Goal: Information Seeking & Learning: Learn about a topic

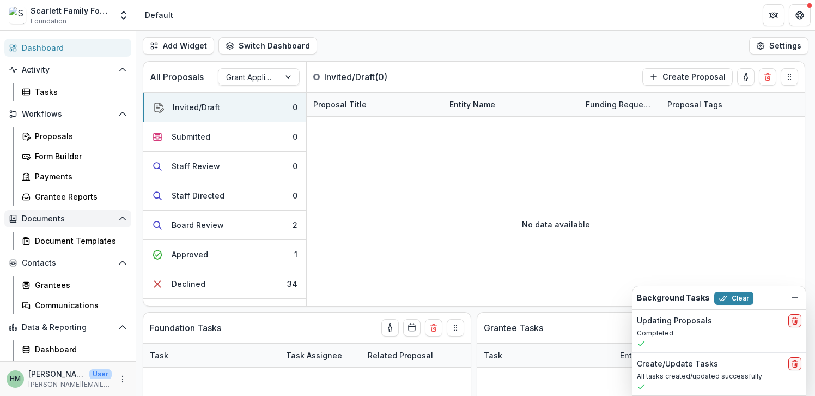
scroll to position [70, 0]
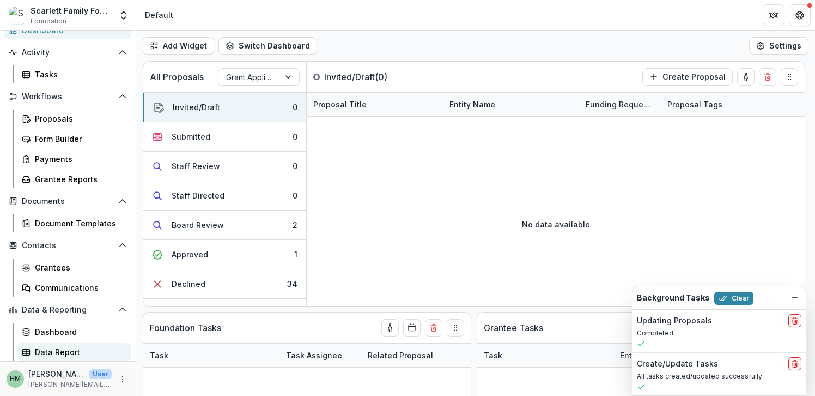
click at [47, 347] on div "Data Report" at bounding box center [79, 351] width 88 height 11
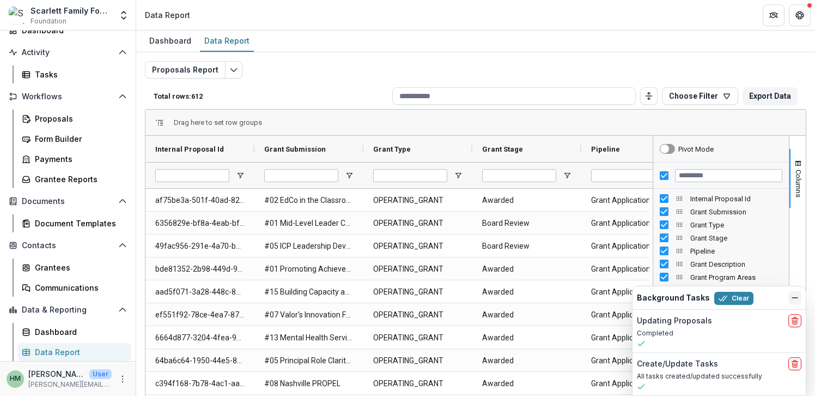
click at [795, 295] on icon "Dismiss" at bounding box center [795, 297] width 9 height 9
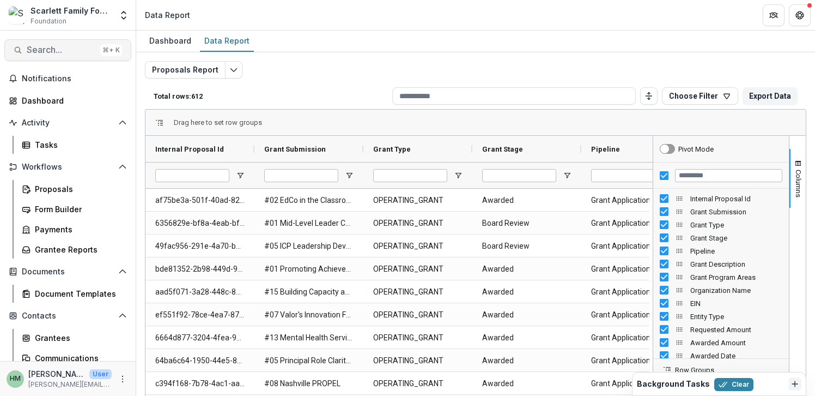
click at [40, 39] on button "Search... ⌘ + K" at bounding box center [67, 50] width 127 height 22
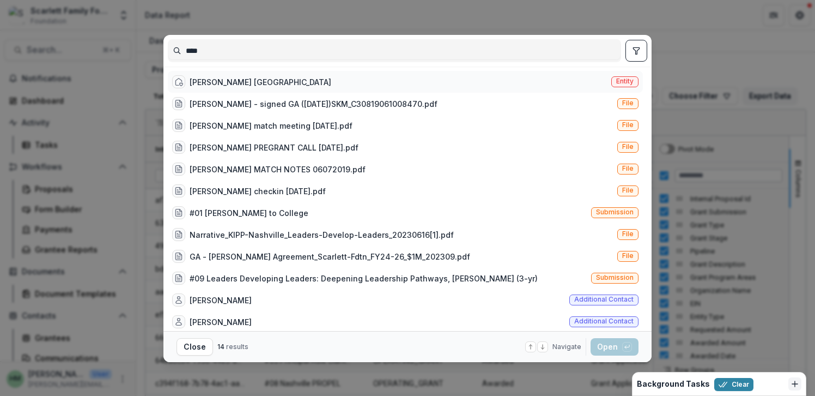
type input "****"
click at [219, 75] on div "[PERSON_NAME] [GEOGRAPHIC_DATA]" at bounding box center [251, 81] width 159 height 13
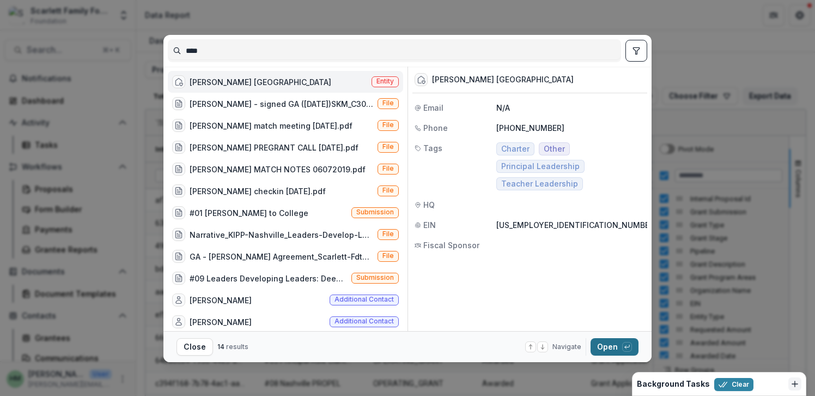
click at [603, 346] on button "Open with enter key" at bounding box center [615, 346] width 48 height 17
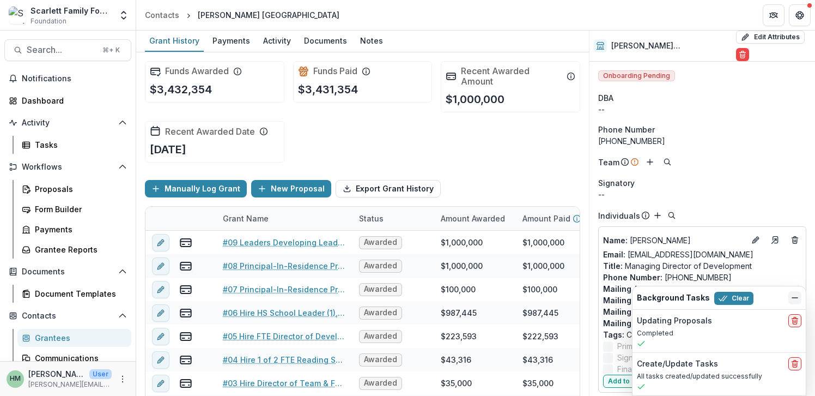
click at [796, 294] on icon "Dismiss" at bounding box center [795, 297] width 9 height 9
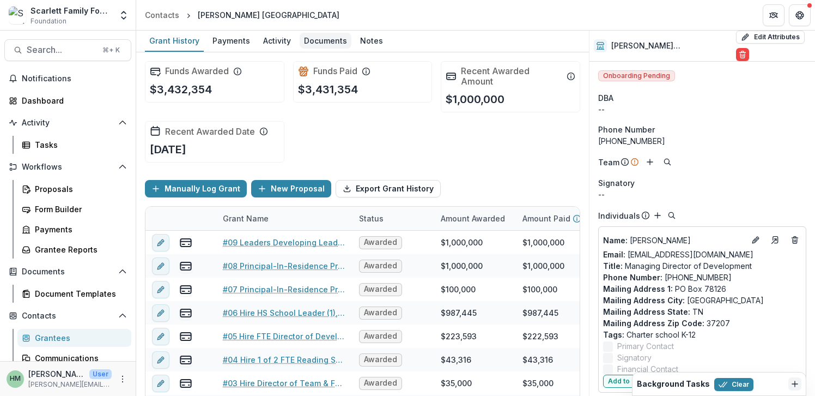
click at [325, 45] on div "Documents" at bounding box center [326, 41] width 52 height 16
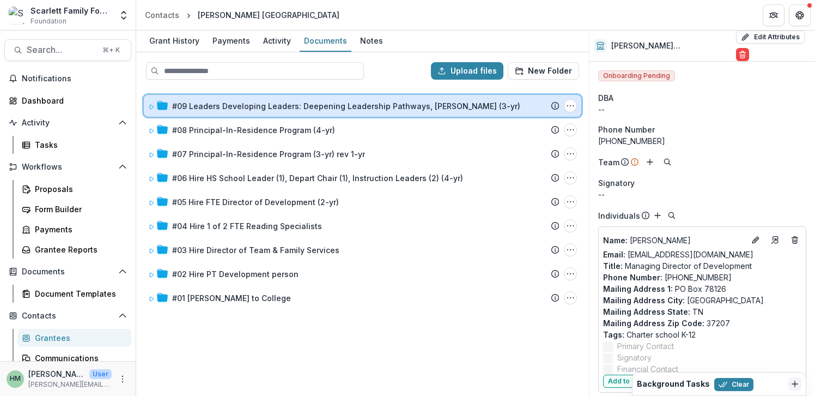
click at [150, 105] on icon at bounding box center [152, 107] width 4 height 4
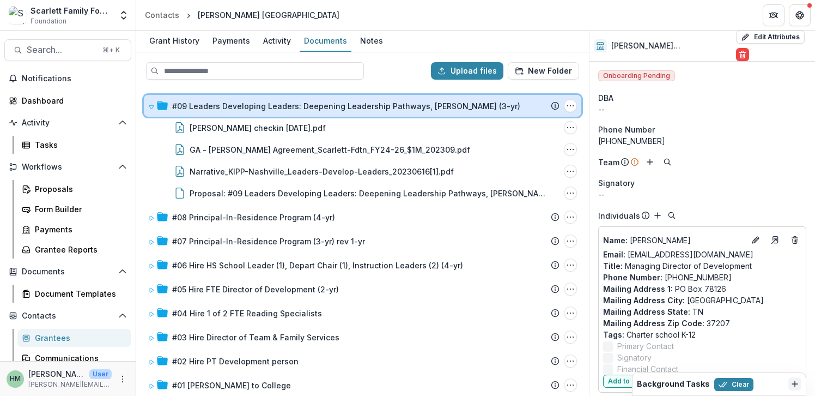
click at [152, 107] on icon at bounding box center [151, 107] width 7 height 7
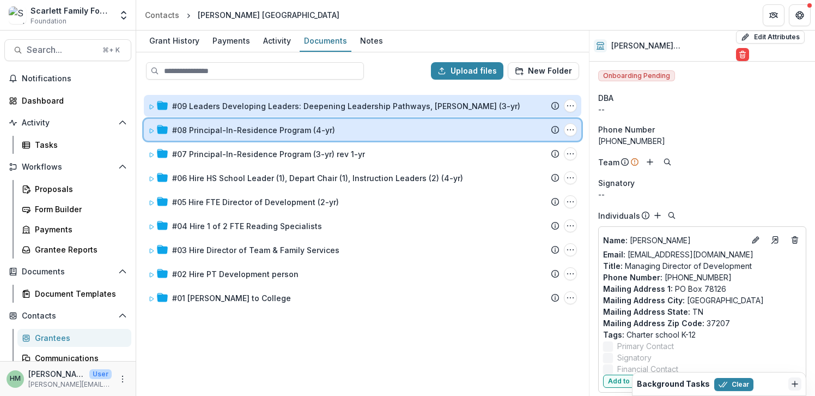
click at [152, 130] on icon at bounding box center [151, 131] width 7 height 7
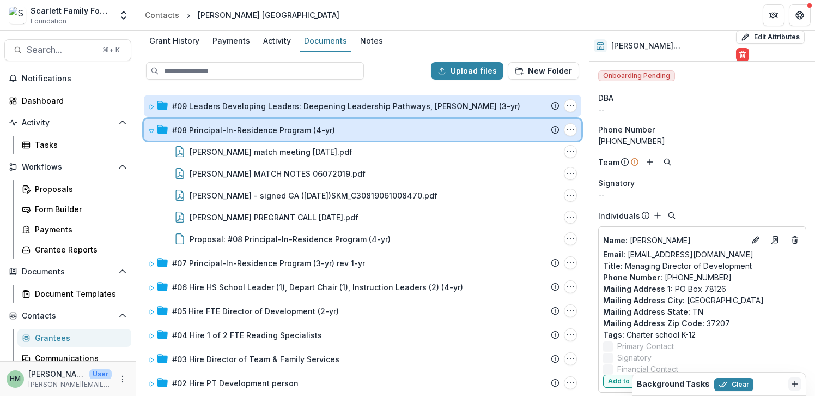
click at [152, 130] on icon at bounding box center [151, 131] width 7 height 7
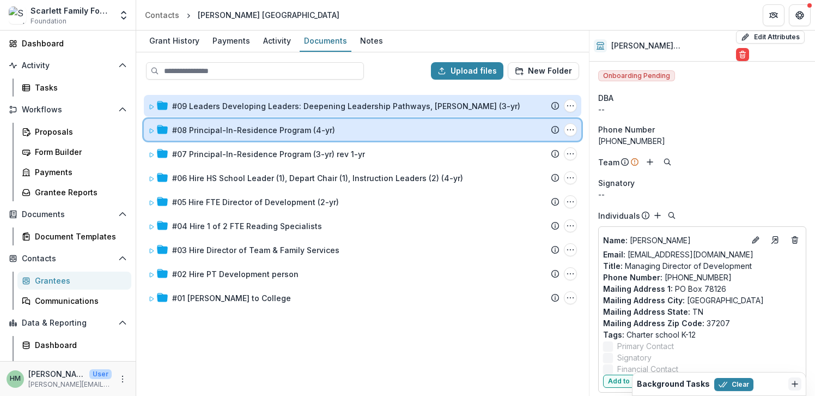
scroll to position [70, 0]
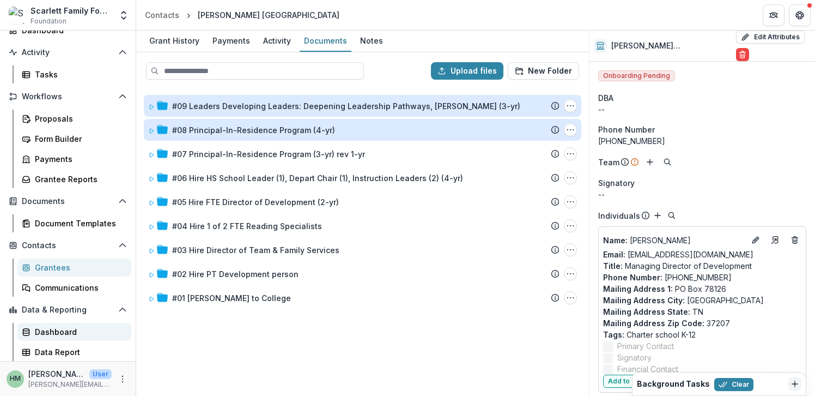
click at [61, 329] on div "Dashboard" at bounding box center [79, 331] width 88 height 11
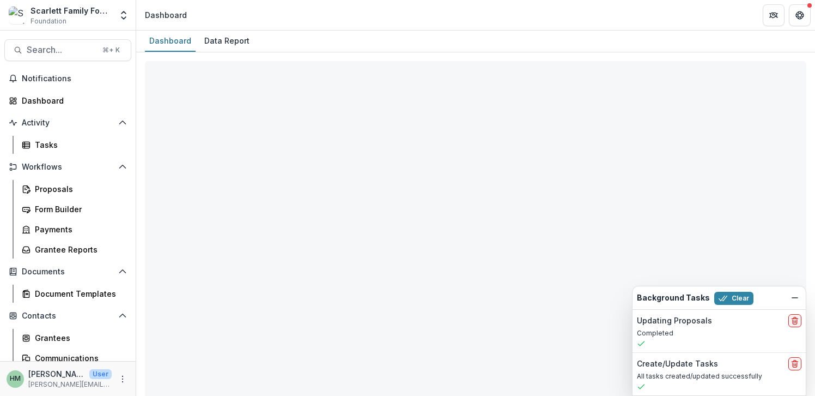
select select "**********"
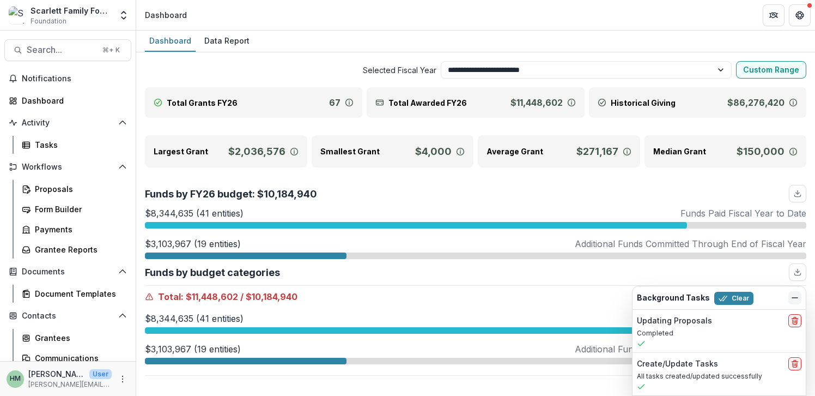
click at [792, 298] on line "Dismiss" at bounding box center [794, 298] width 5 height 0
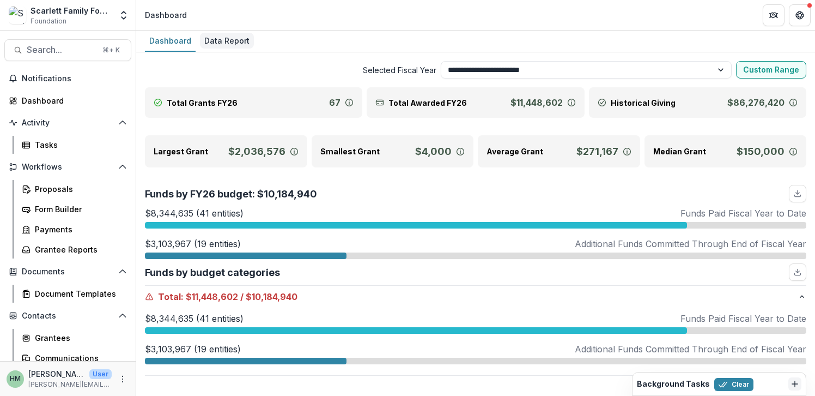
click at [220, 45] on div "Data Report" at bounding box center [227, 41] width 54 height 16
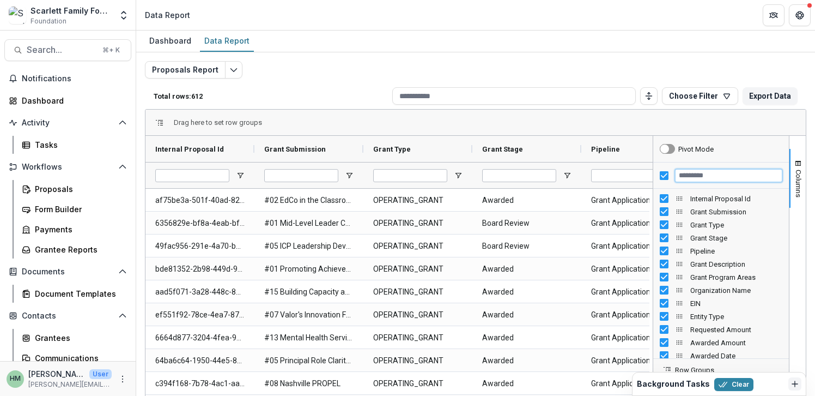
click at [700, 177] on input "Filter Columns Input" at bounding box center [728, 175] width 107 height 13
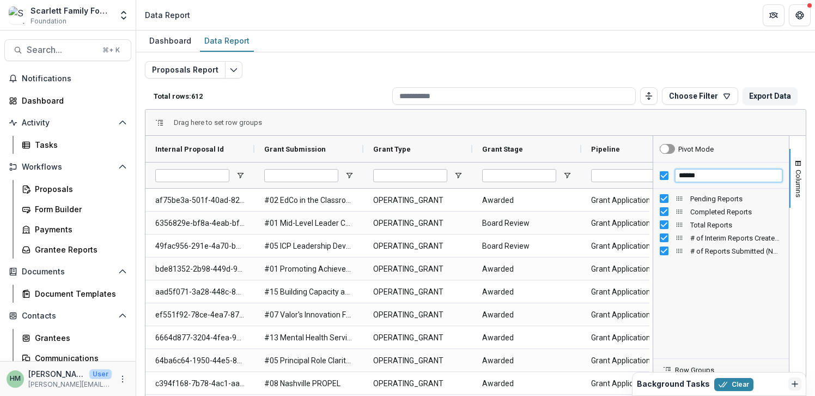
type input "******"
click at [691, 176] on input "******" at bounding box center [728, 175] width 107 height 13
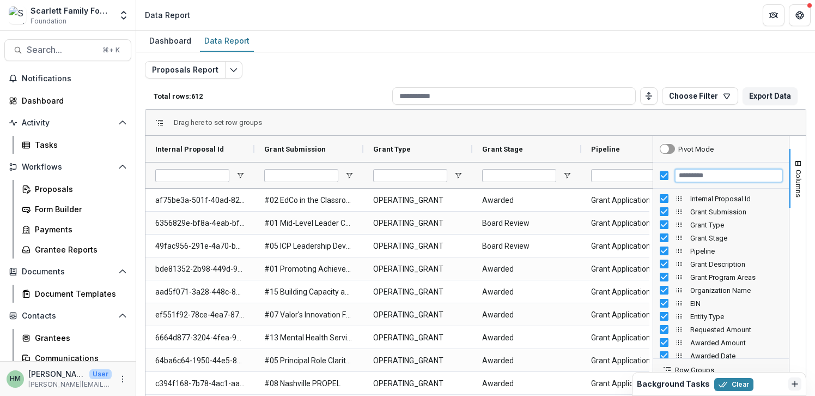
click at [689, 174] on input "Filter Columns Input" at bounding box center [728, 175] width 107 height 13
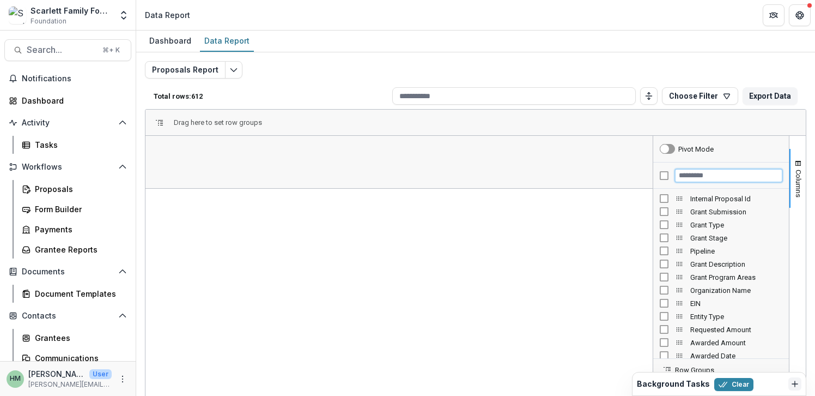
click at [689, 177] on input "Filter Columns Input" at bounding box center [728, 175] width 107 height 13
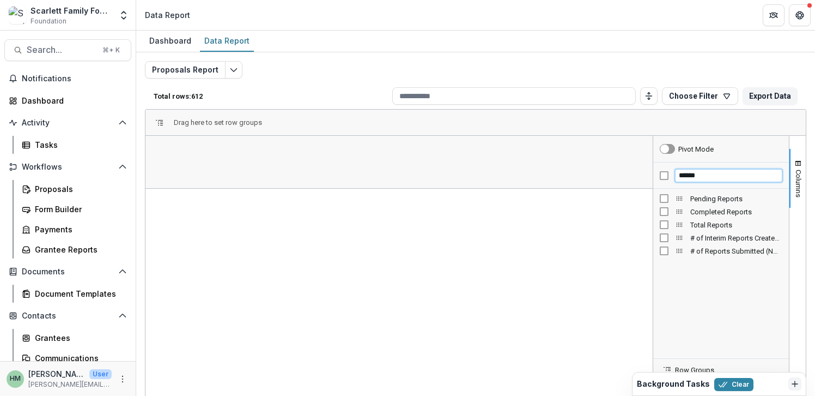
type input "******"
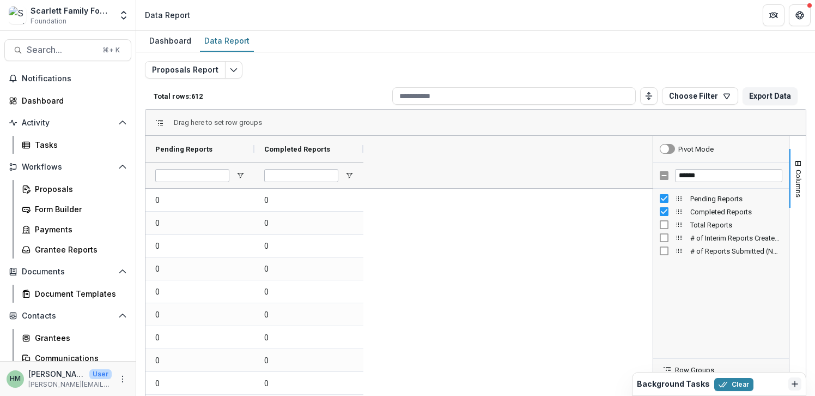
click at [661, 229] on div "Total Reports" at bounding box center [721, 224] width 123 height 13
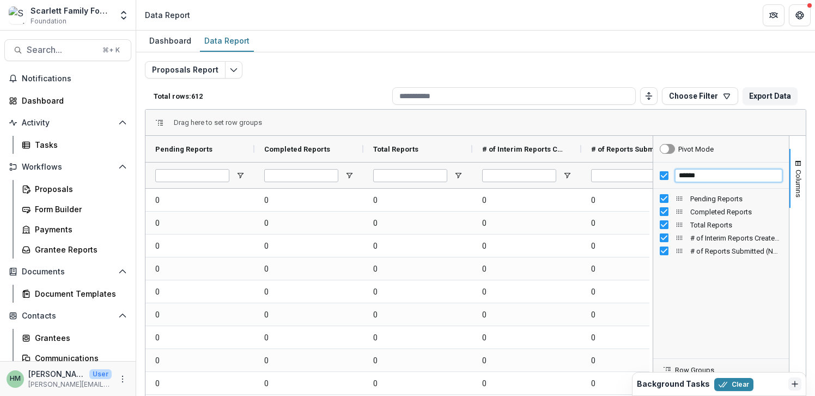
click at [696, 175] on input "******" at bounding box center [728, 175] width 107 height 13
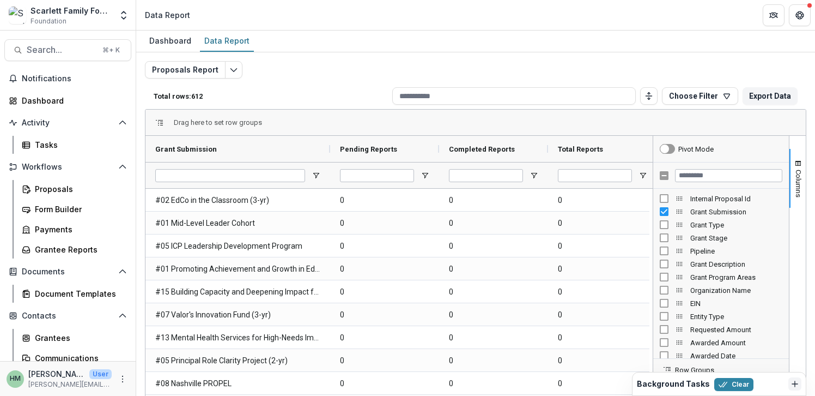
drag, startPoint x: 254, startPoint y: 147, endPoint x: 337, endPoint y: 134, distance: 84.4
click at [337, 134] on div "Drag here to set row groups Drag here to set column labels Grant Submission Pen…" at bounding box center [476, 299] width 662 height 381
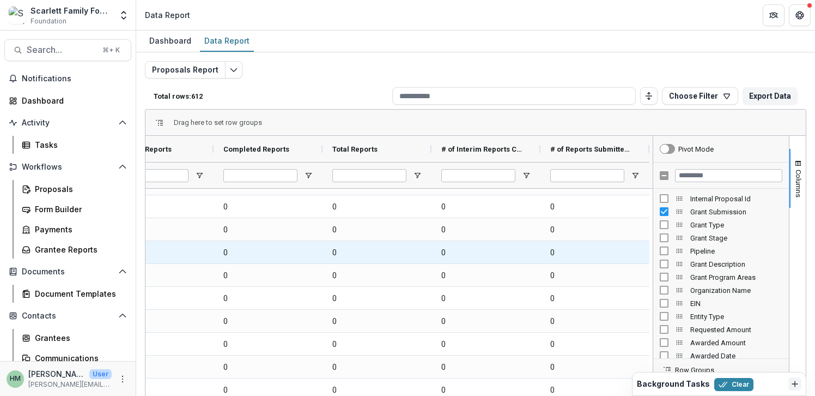
scroll to position [93, 0]
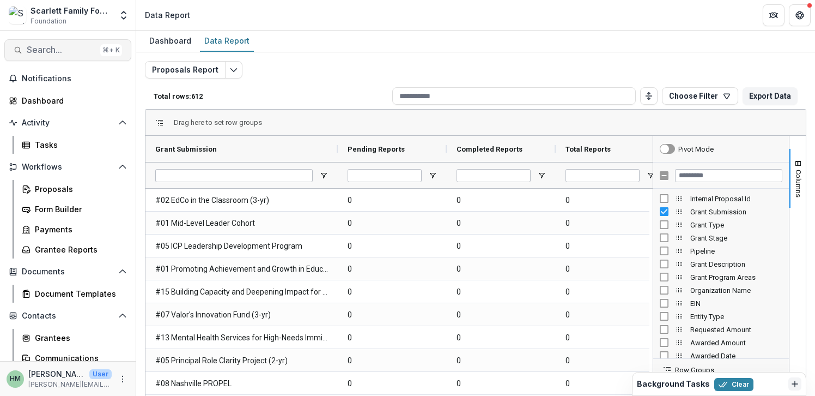
click at [62, 51] on span "Search..." at bounding box center [61, 50] width 69 height 10
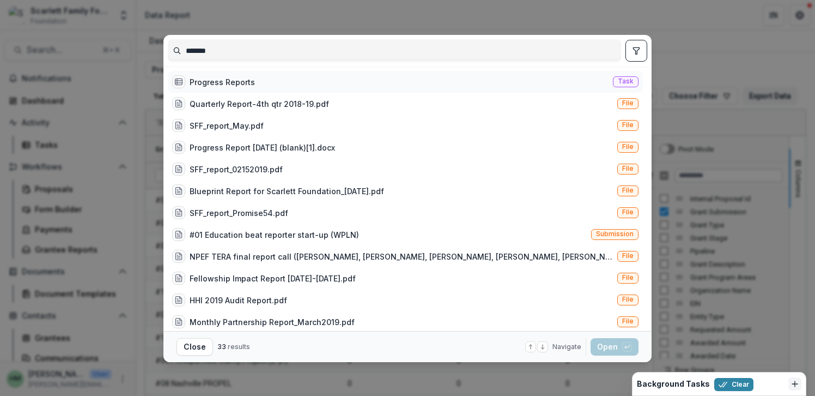
type input "*******"
click at [222, 77] on div "Progress Reports" at bounding box center [222, 81] width 65 height 11
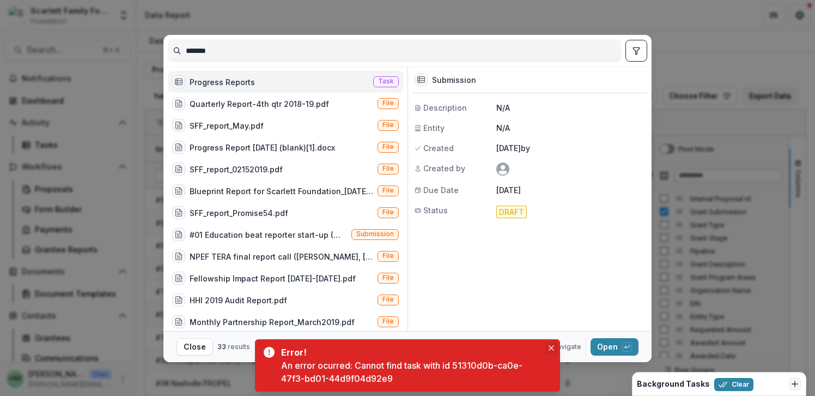
click at [550, 349] on icon "Close" at bounding box center [551, 347] width 5 height 5
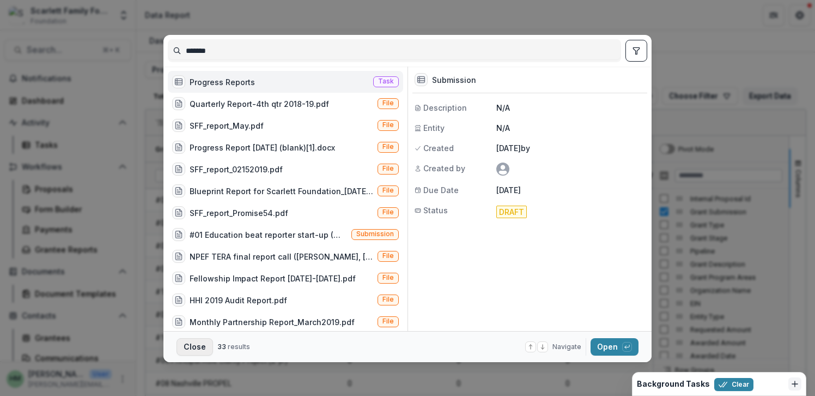
click at [199, 350] on button "Close" at bounding box center [195, 346] width 37 height 17
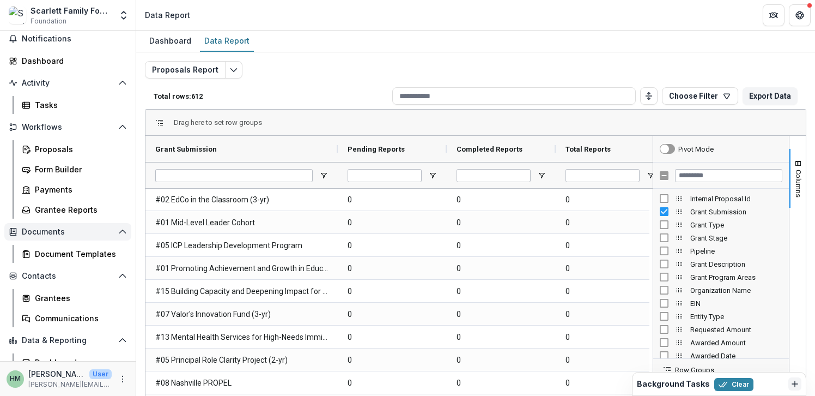
scroll to position [43, 0]
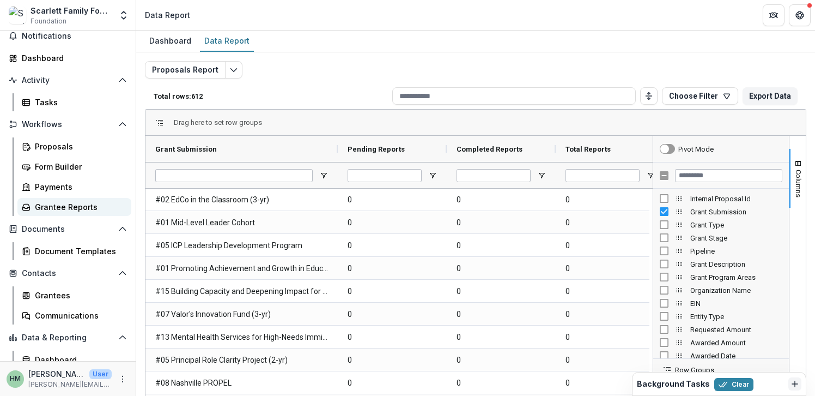
click at [59, 204] on div "Grantee Reports" at bounding box center [79, 206] width 88 height 11
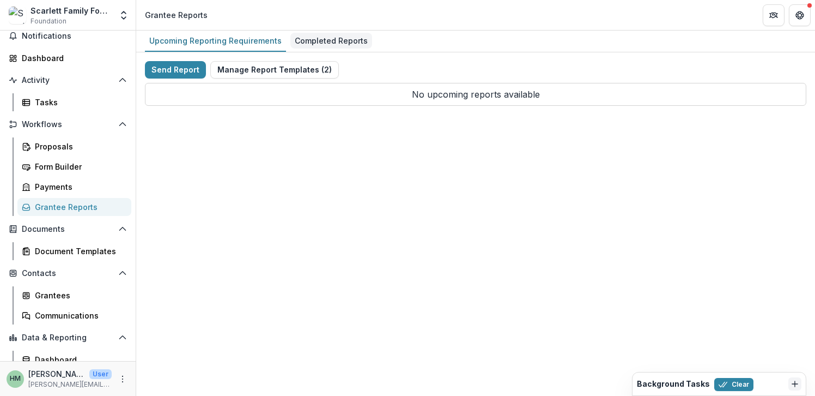
click at [324, 38] on div "Completed Reports" at bounding box center [331, 41] width 82 height 16
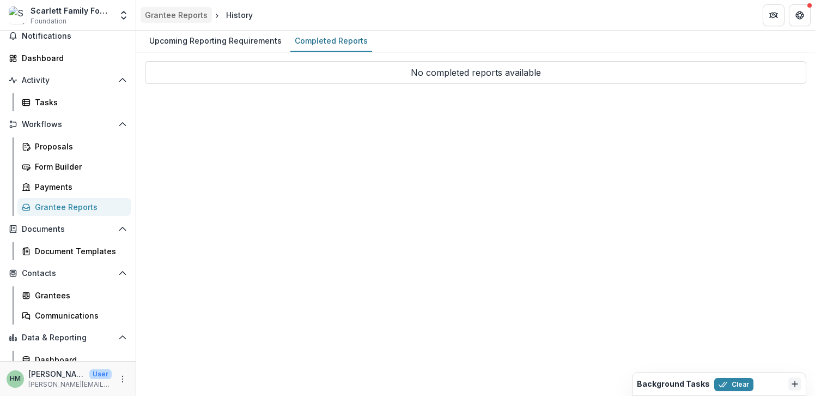
click at [196, 17] on div "Grantee Reports" at bounding box center [176, 14] width 63 height 11
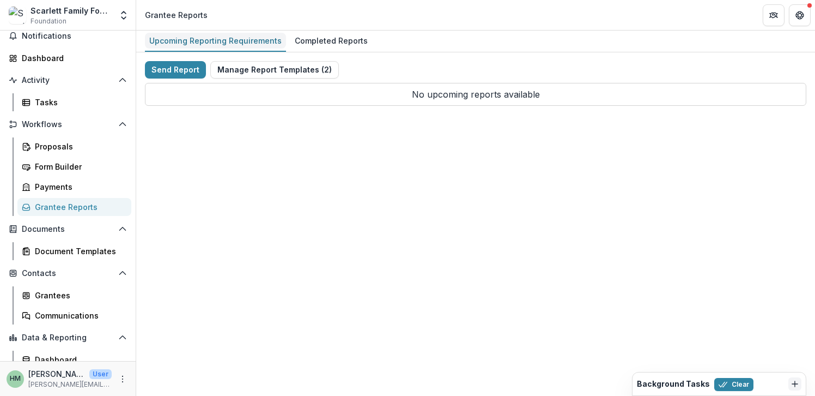
click at [191, 37] on div "Upcoming Reporting Requirements" at bounding box center [215, 41] width 141 height 16
click at [304, 36] on div "Completed Reports" at bounding box center [331, 41] width 82 height 16
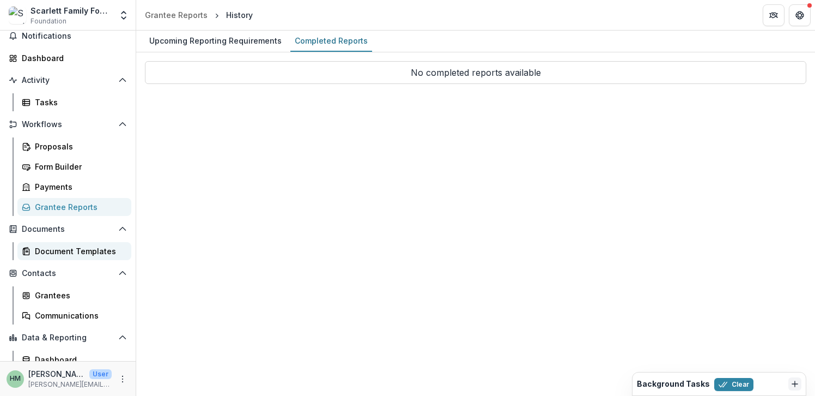
click at [81, 247] on div "Document Templates" at bounding box center [79, 250] width 88 height 11
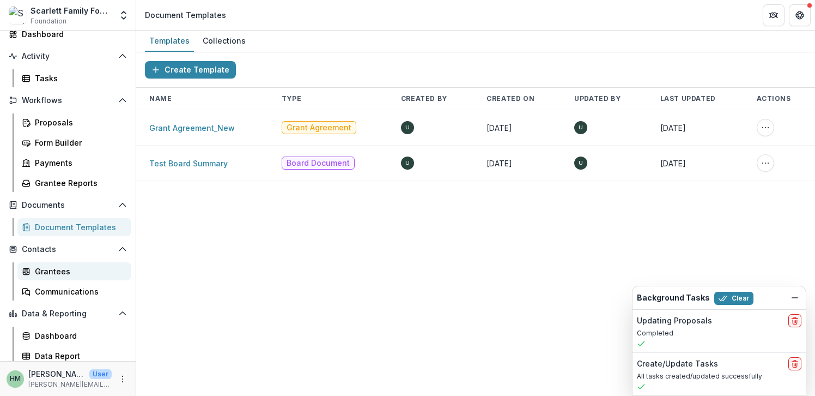
scroll to position [70, 0]
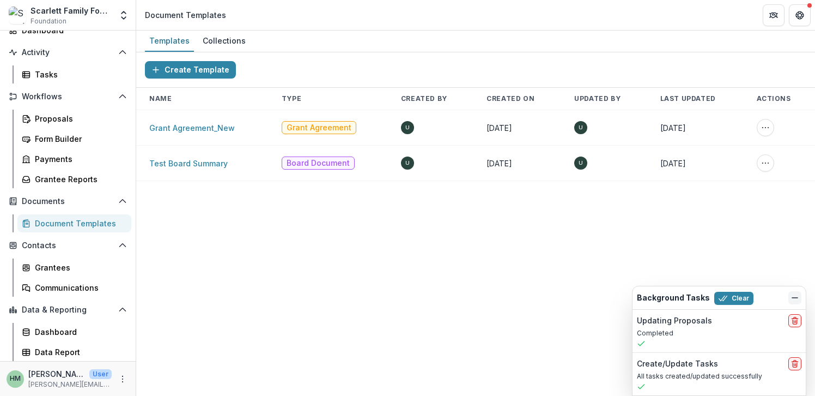
click at [795, 299] on icon "Dismiss" at bounding box center [795, 297] width 9 height 9
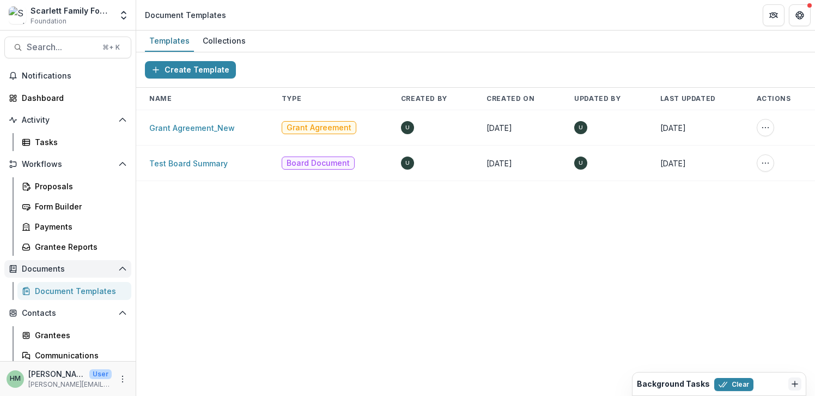
scroll to position [0, 0]
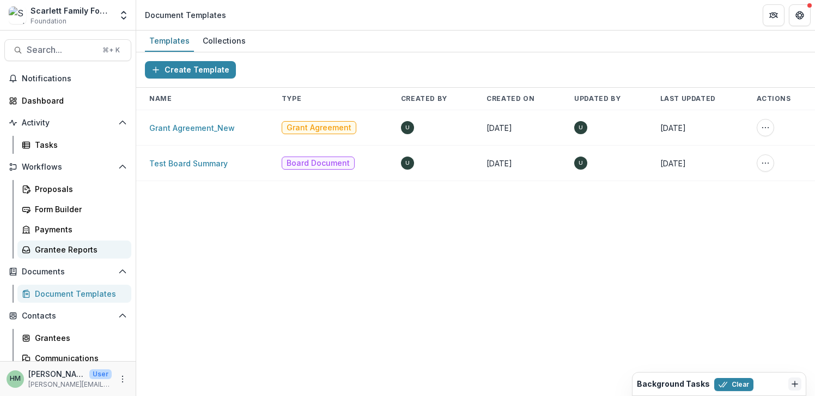
click at [72, 245] on div "Grantee Reports" at bounding box center [79, 249] width 88 height 11
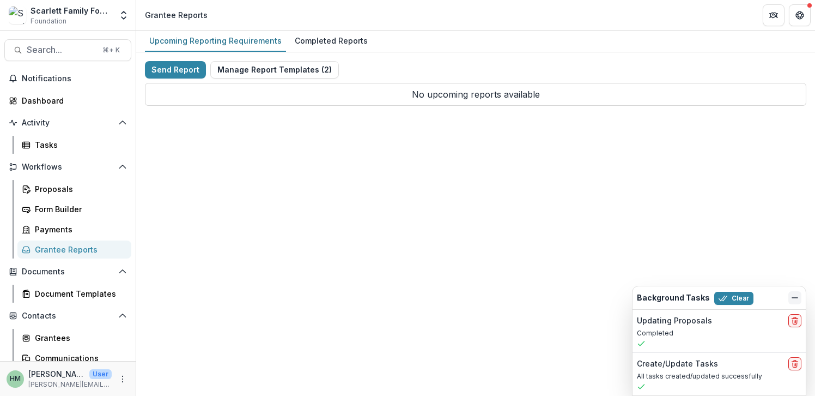
click at [795, 298] on line "Dismiss" at bounding box center [794, 298] width 5 height 0
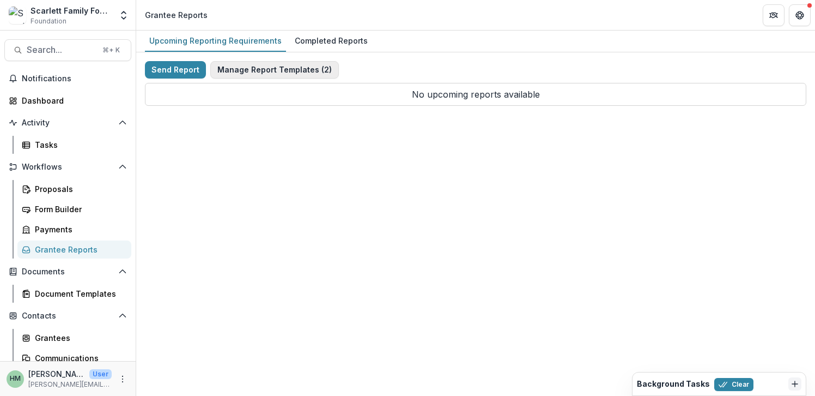
click at [297, 70] on button "Manage Report Templates ( 2 )" at bounding box center [274, 69] width 129 height 17
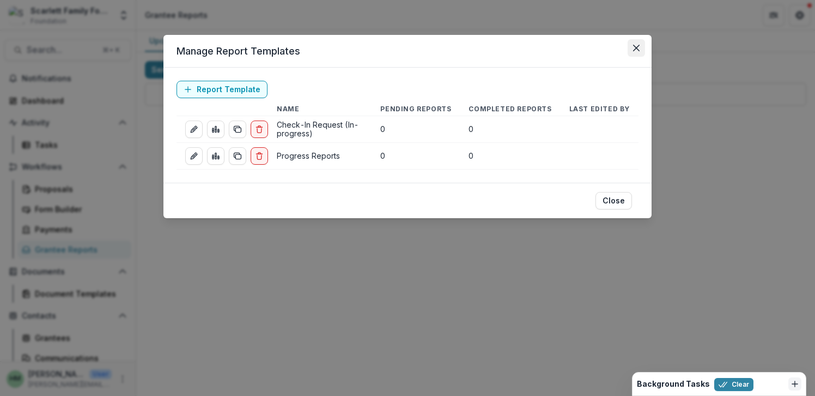
click at [634, 50] on icon "Close" at bounding box center [636, 48] width 7 height 7
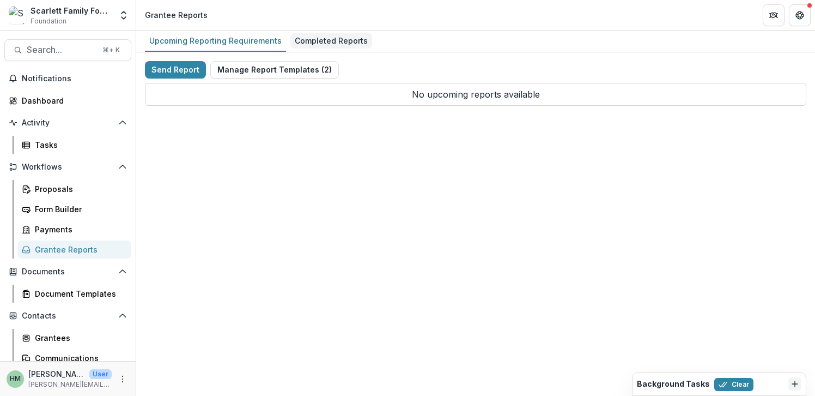
click at [341, 40] on div "Completed Reports" at bounding box center [331, 41] width 82 height 16
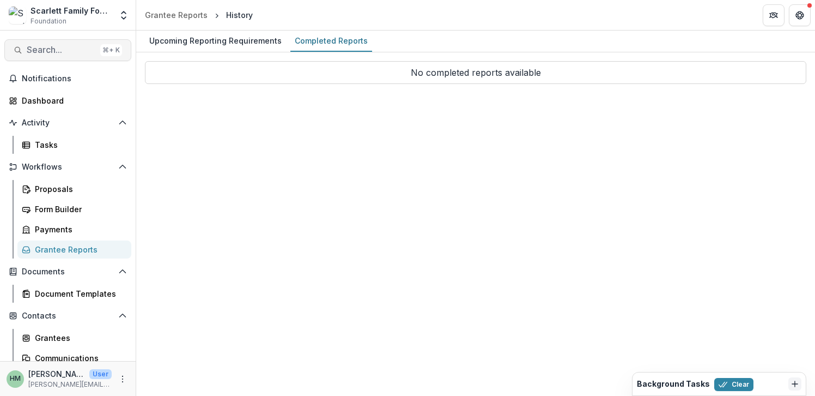
click at [62, 54] on span "Search..." at bounding box center [61, 50] width 69 height 10
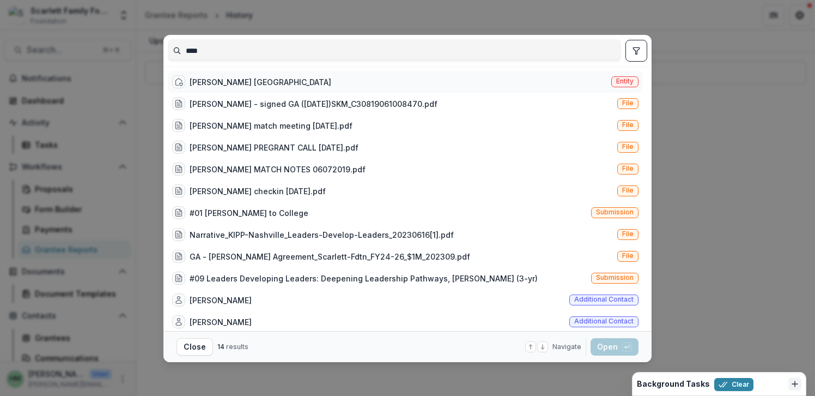
type input "****"
click at [217, 78] on div "[PERSON_NAME] [GEOGRAPHIC_DATA]" at bounding box center [261, 81] width 142 height 11
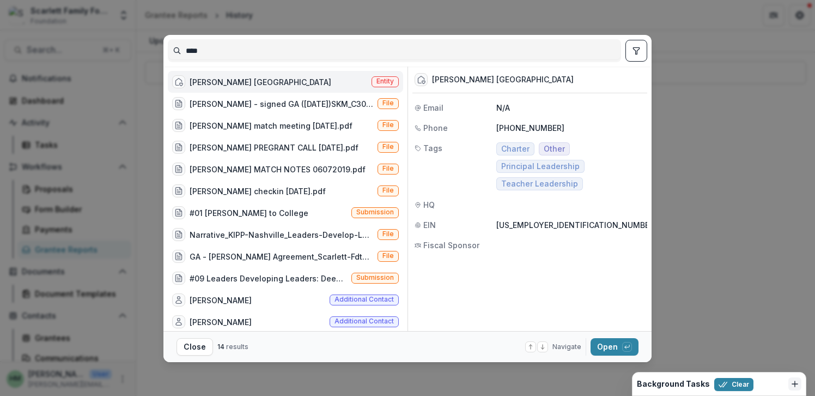
click at [219, 75] on div "[PERSON_NAME] [GEOGRAPHIC_DATA]" at bounding box center [251, 81] width 159 height 13
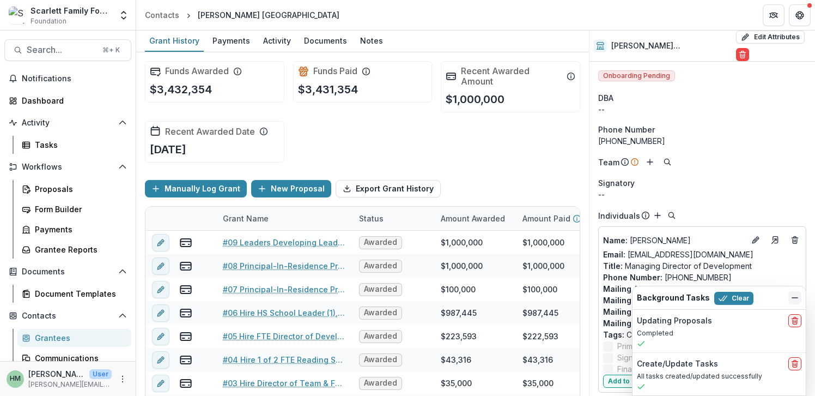
click at [796, 299] on icon "Dismiss" at bounding box center [795, 297] width 9 height 9
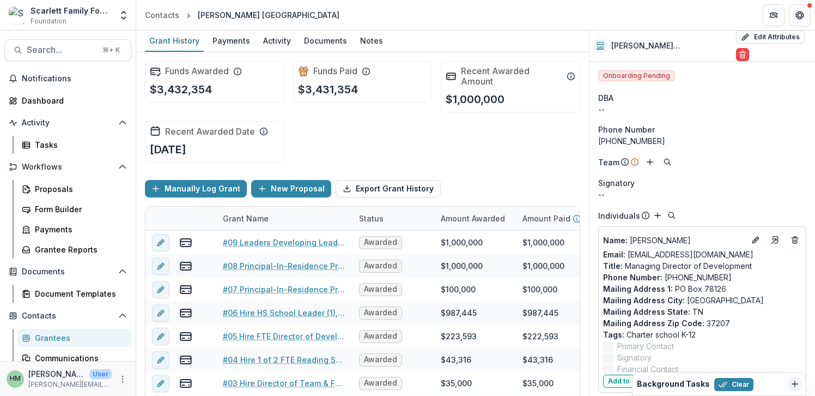
click at [795, 383] on line "Dismiss" at bounding box center [795, 383] width 0 height 5
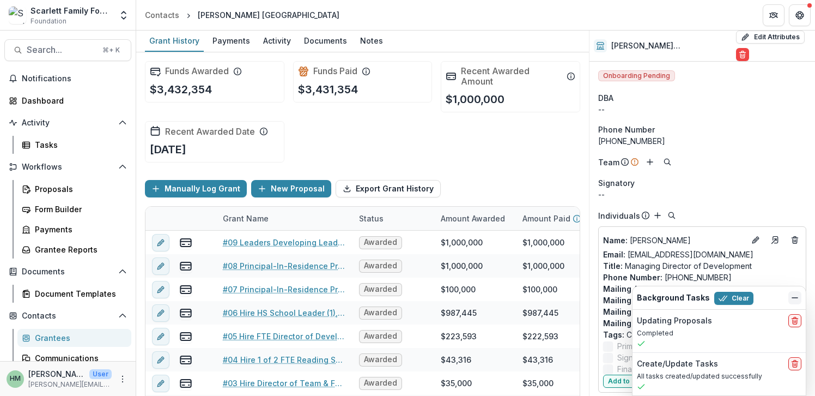
click at [796, 296] on icon "Dismiss" at bounding box center [795, 297] width 9 height 9
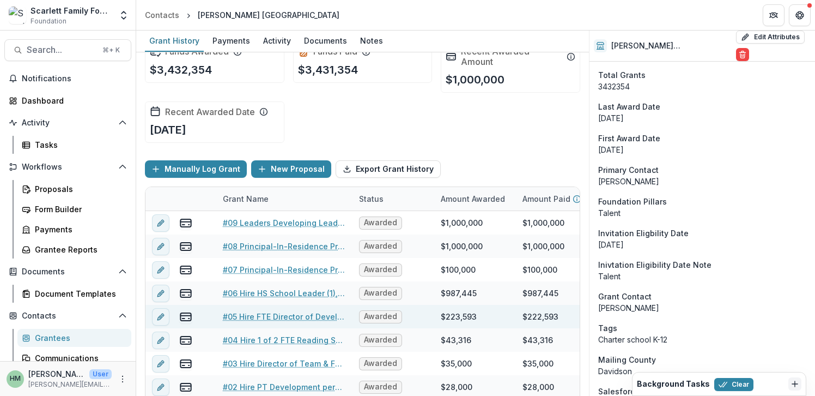
scroll to position [52, 0]
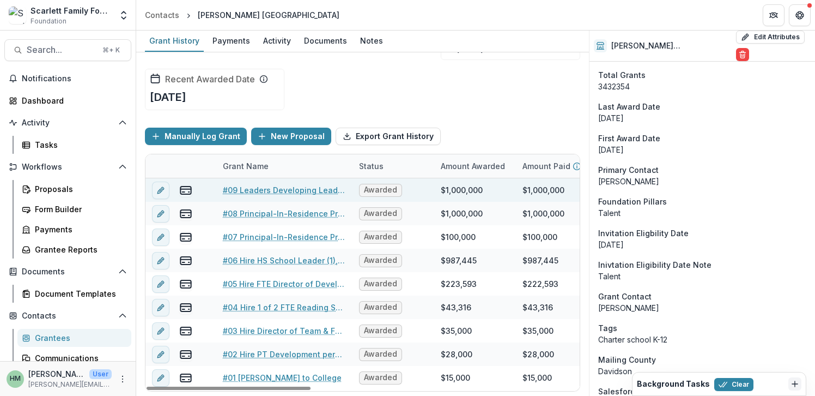
click at [284, 190] on link "#09 Leaders Developing Leaders: Deepening Leadership Pathways, KIPP Nash (3-yr)" at bounding box center [284, 189] width 123 height 11
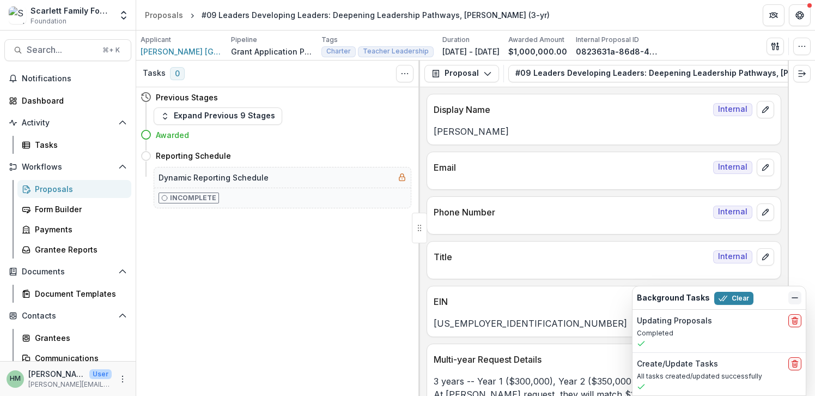
click at [797, 299] on icon "Dismiss" at bounding box center [795, 297] width 9 height 9
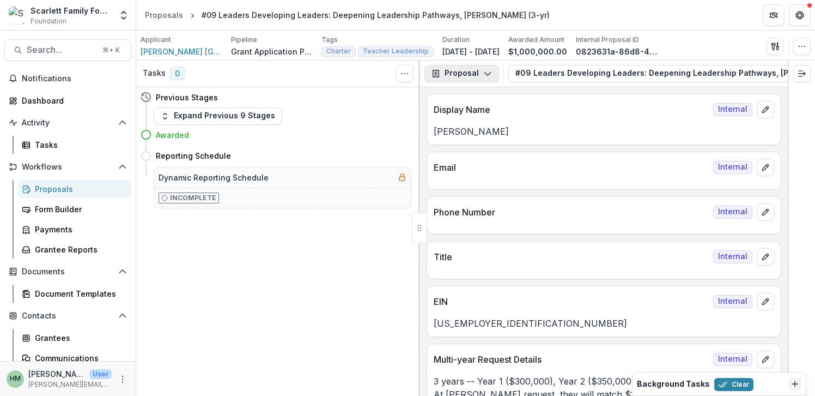
click at [487, 71] on icon "button" at bounding box center [487, 73] width 9 height 9
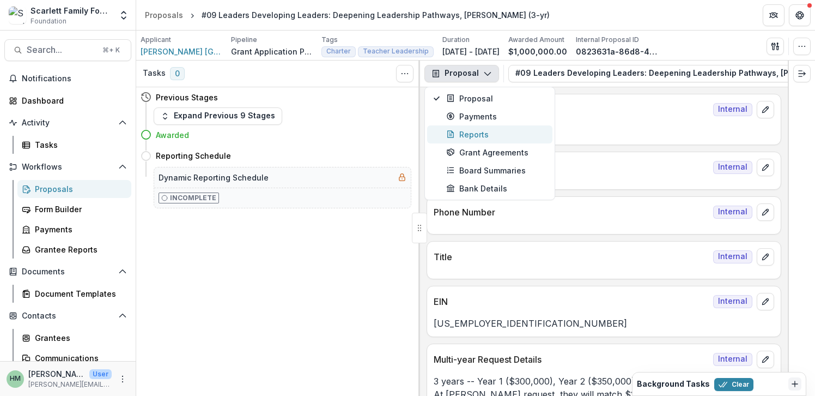
click at [472, 130] on div "Reports" at bounding box center [496, 134] width 100 height 11
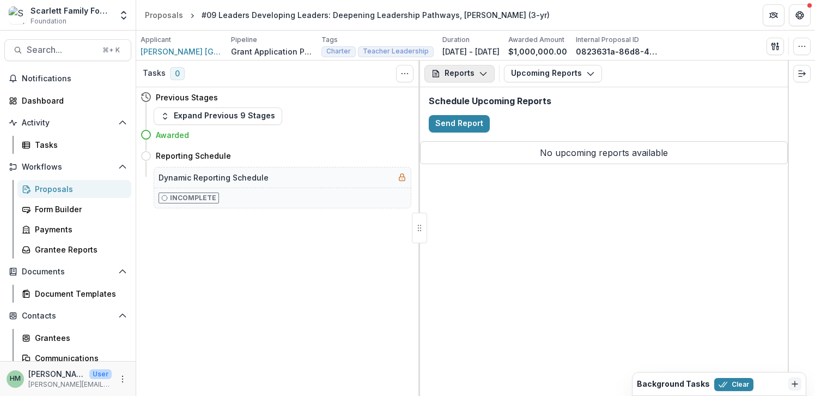
click at [482, 74] on icon "button" at bounding box center [483, 73] width 9 height 9
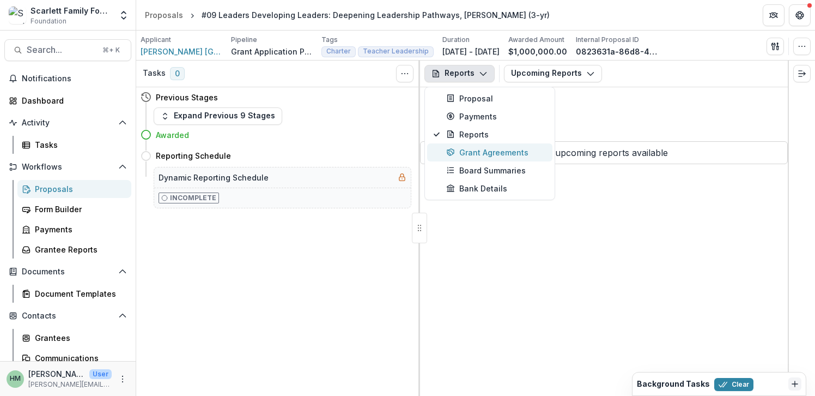
click at [477, 149] on div "Grant Agreements" at bounding box center [496, 152] width 100 height 11
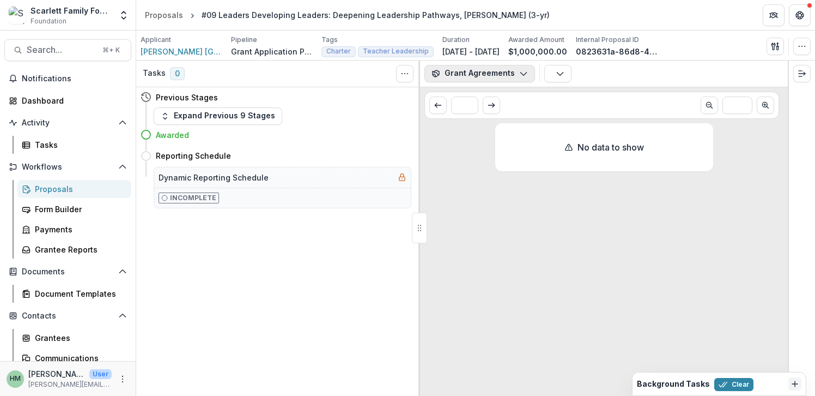
click at [522, 71] on icon "button" at bounding box center [523, 73] width 9 height 9
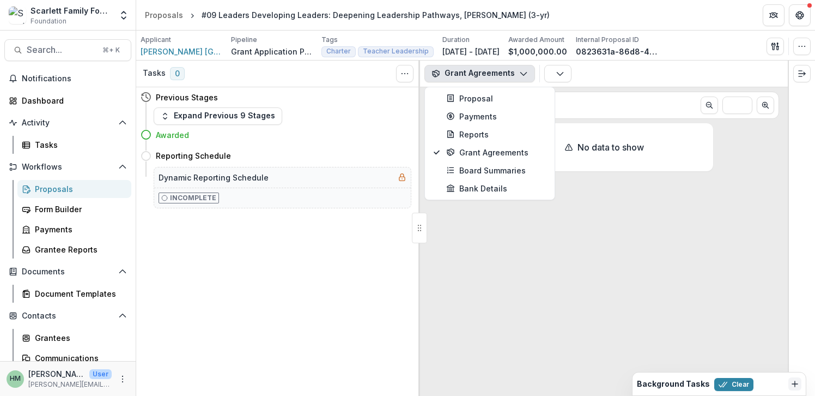
click at [487, 217] on div "No data to show" at bounding box center [604, 259] width 368 height 272
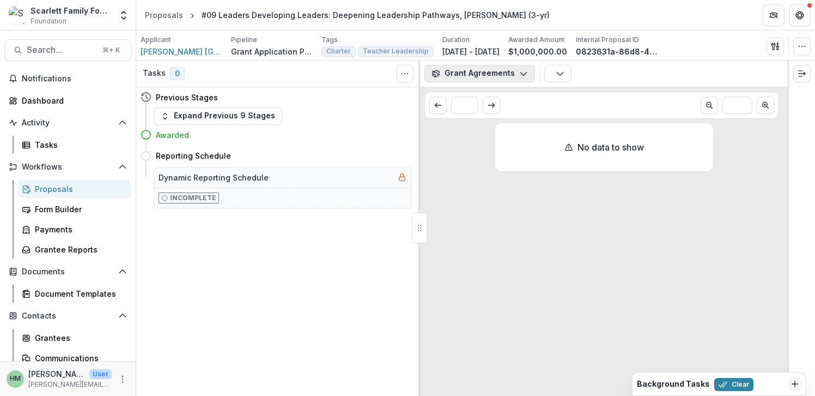
click at [526, 72] on button "Grant Agreements" at bounding box center [480, 73] width 111 height 17
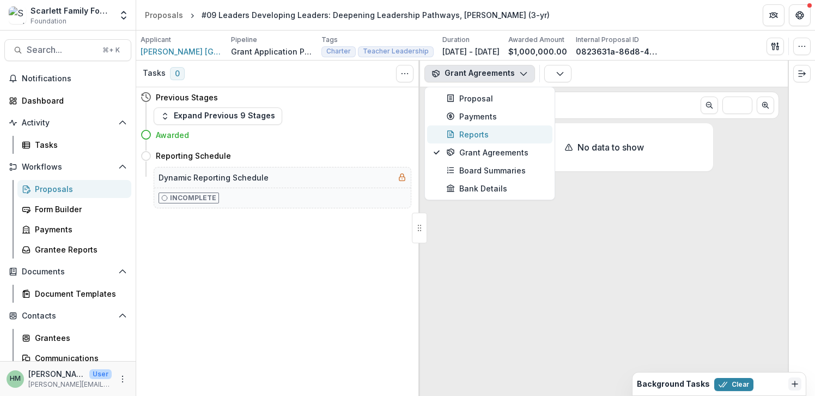
click at [489, 130] on div "Reports" at bounding box center [496, 134] width 100 height 11
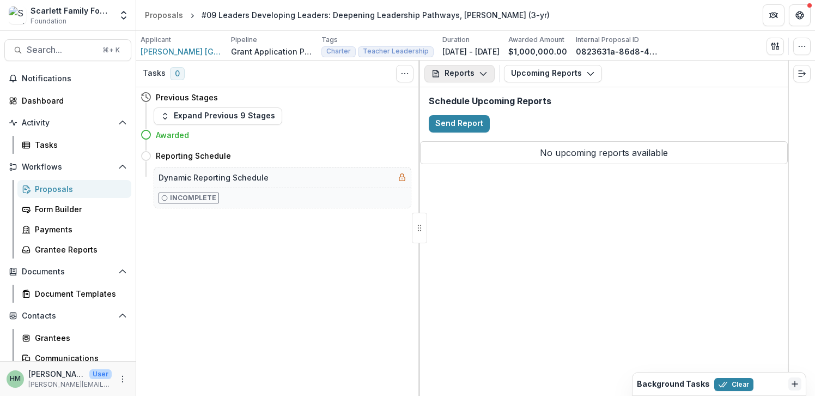
click at [480, 72] on polyline "button" at bounding box center [483, 73] width 6 height 3
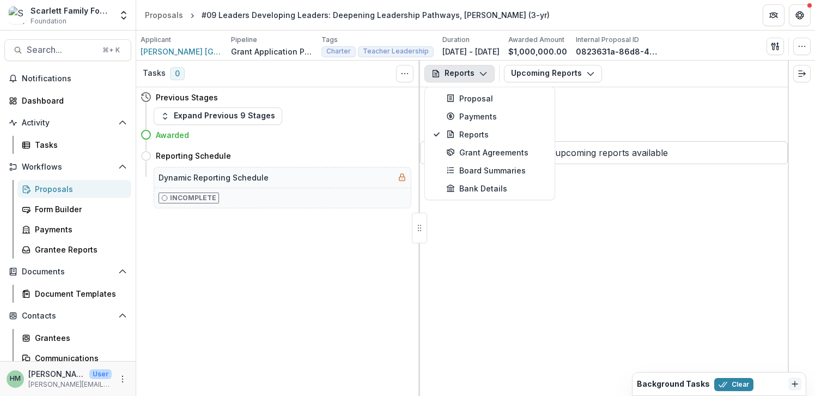
click at [480, 72] on polyline "button" at bounding box center [483, 73] width 6 height 3
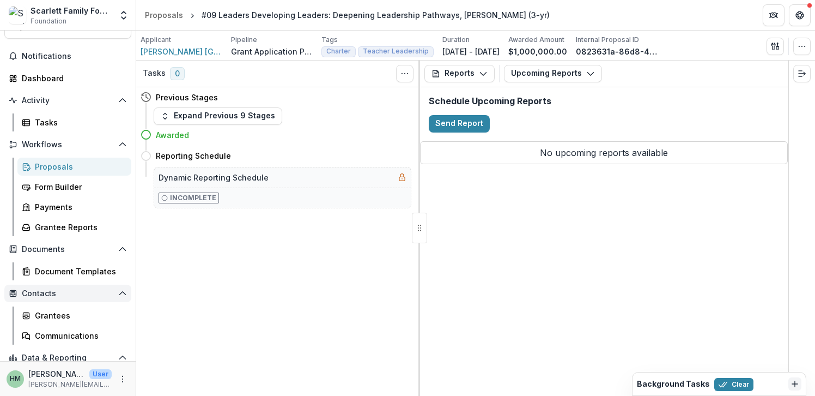
scroll to position [70, 0]
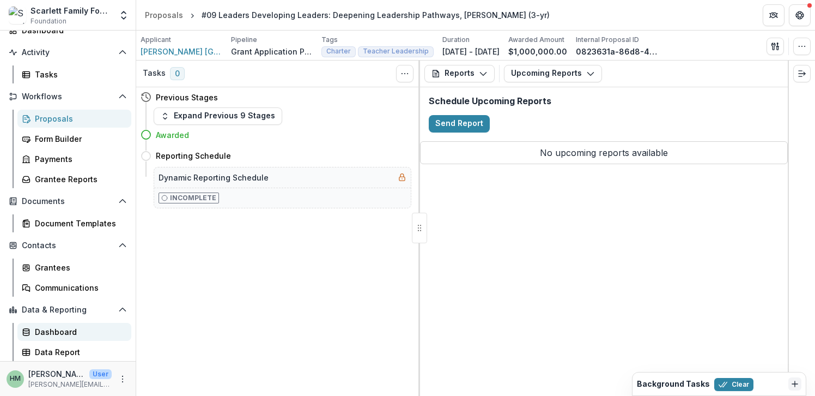
click at [53, 331] on div "Dashboard" at bounding box center [79, 331] width 88 height 11
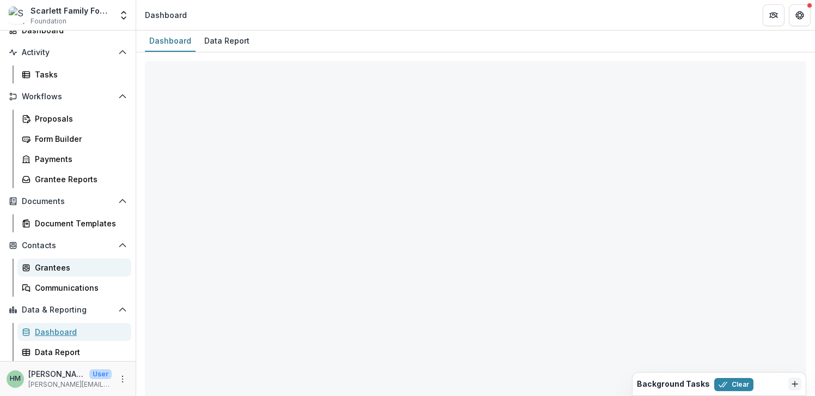
select select "**********"
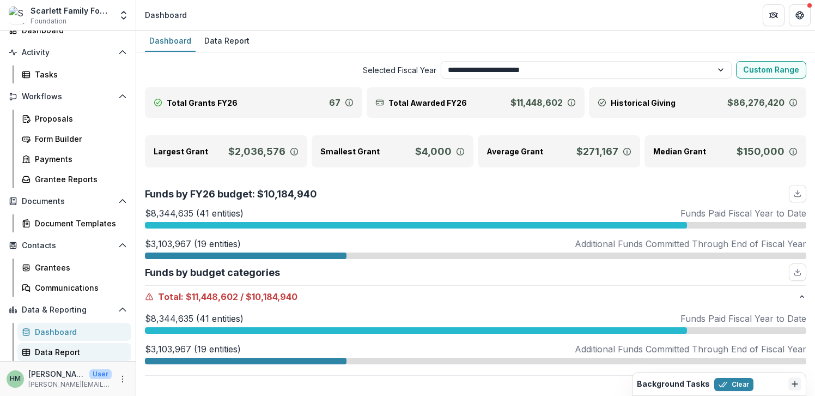
click at [53, 354] on div "Data Report" at bounding box center [79, 351] width 88 height 11
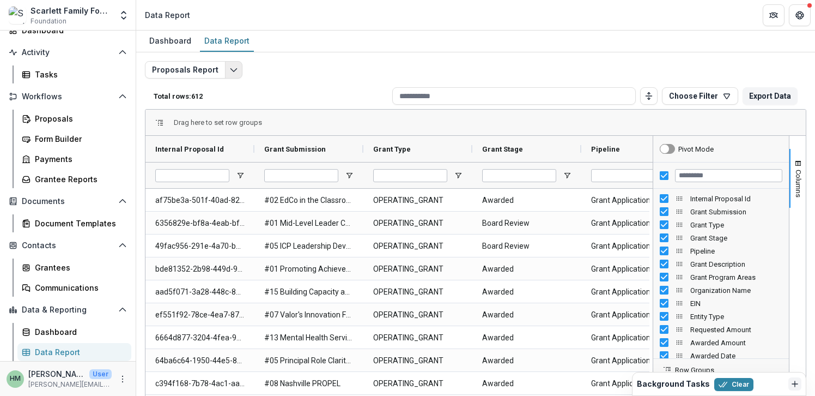
click at [229, 72] on icon "Edit selected report" at bounding box center [233, 69] width 9 height 9
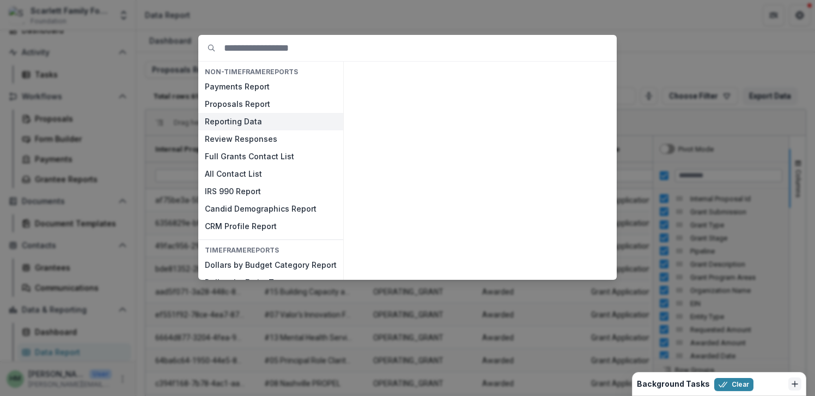
click at [240, 121] on button "Reporting Data" at bounding box center [270, 121] width 145 height 17
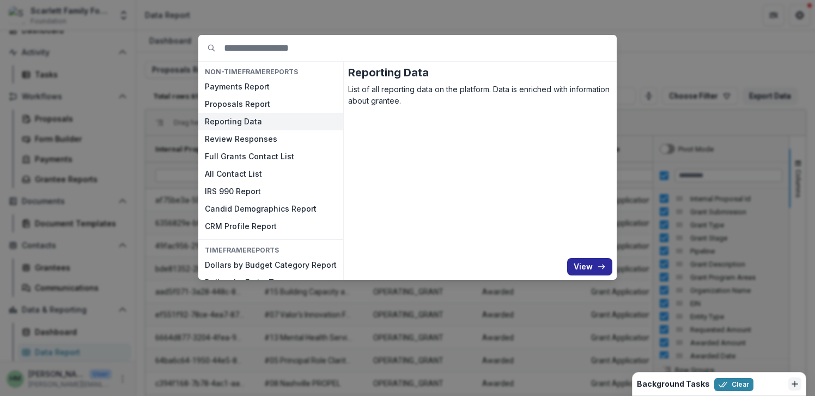
click at [578, 264] on button "View" at bounding box center [589, 266] width 45 height 17
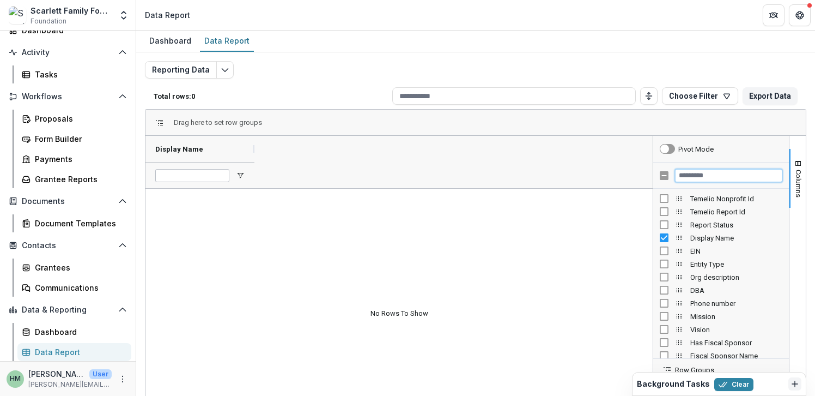
click at [683, 177] on input "Filter Columns Input" at bounding box center [728, 175] width 107 height 13
type input "******"
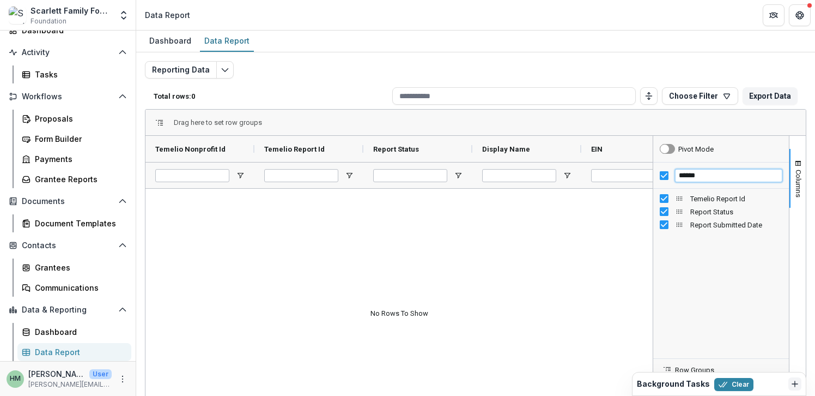
click at [685, 177] on input "******" at bounding box center [728, 175] width 107 height 13
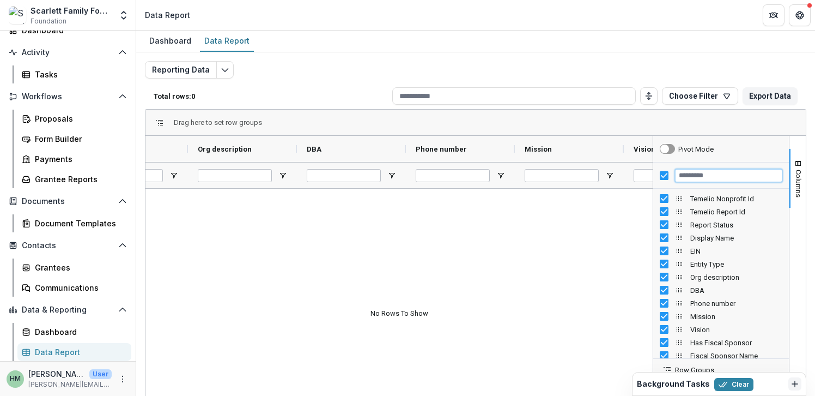
scroll to position [0, 728]
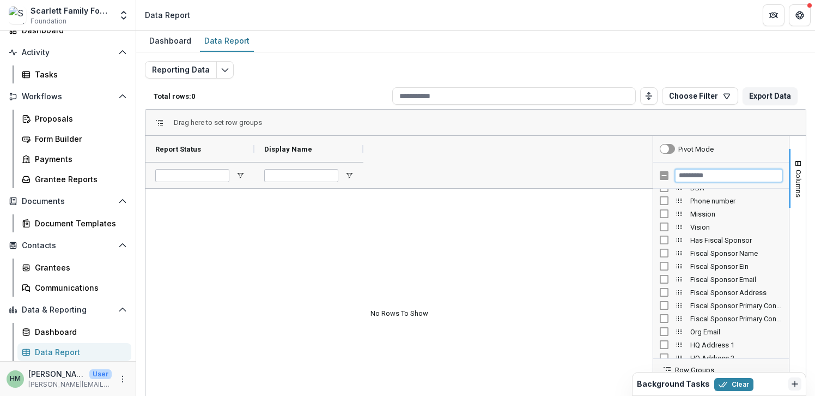
click at [695, 178] on input "Filter Columns Input" at bounding box center [728, 175] width 107 height 13
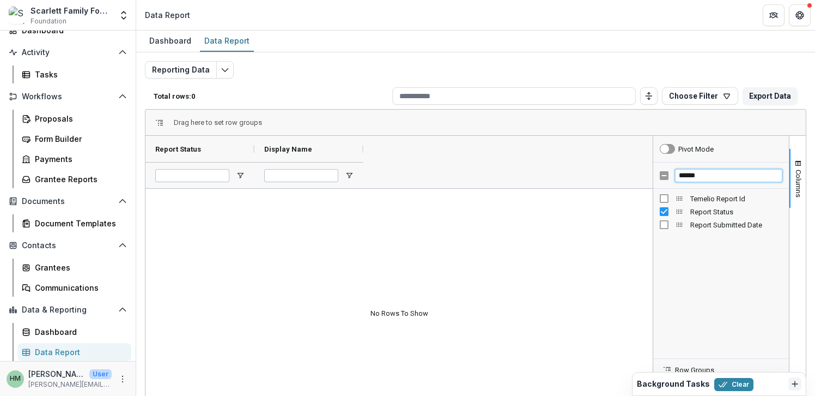
type input "******"
click at [221, 71] on icon "Edit selected report" at bounding box center [225, 69] width 9 height 9
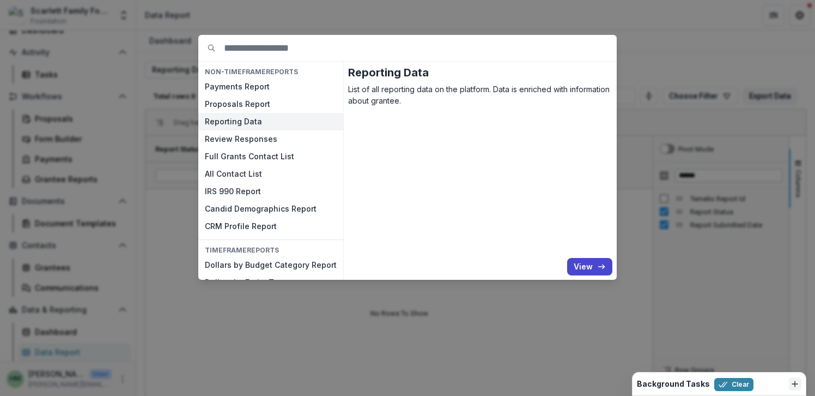
click at [639, 117] on div "NON-TIMEFRAME Reports Payments Report Proposals Report Reporting Data Review Re…" at bounding box center [407, 198] width 815 height 396
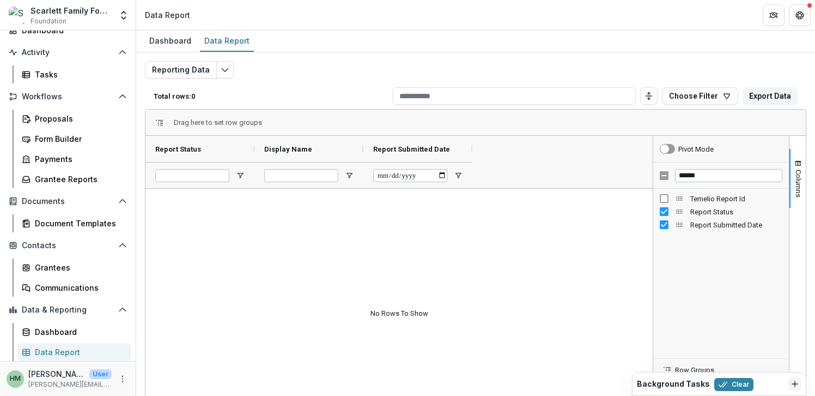
click at [49, 353] on div "Data Report" at bounding box center [79, 351] width 88 height 11
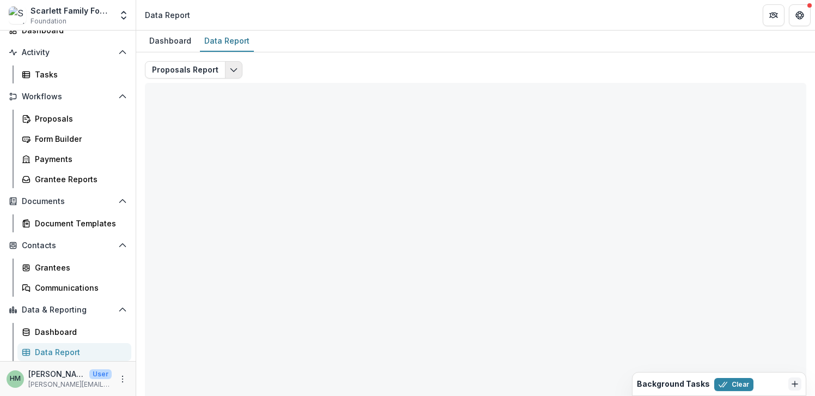
click at [231, 71] on polyline "Edit selected report" at bounding box center [234, 70] width 6 height 3
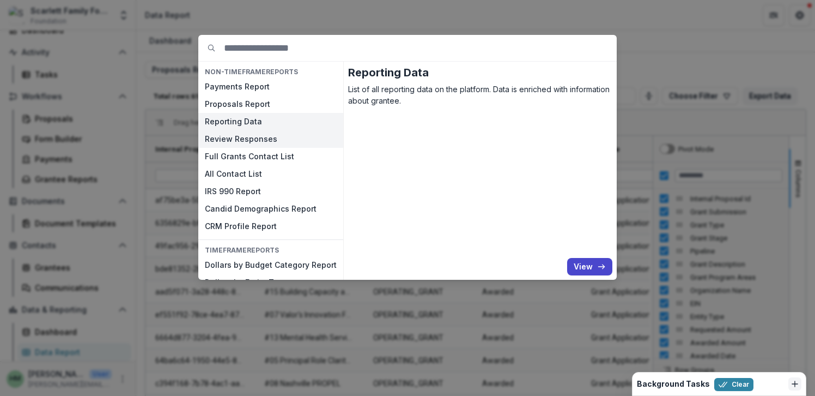
click at [248, 138] on button "Review Responses" at bounding box center [270, 138] width 145 height 17
click at [441, 35] on input at bounding box center [420, 48] width 393 height 26
click at [441, 22] on div "NON-TIMEFRAME Reports Payments Report Proposals Report Reporting Data Review Re…" at bounding box center [407, 198] width 815 height 396
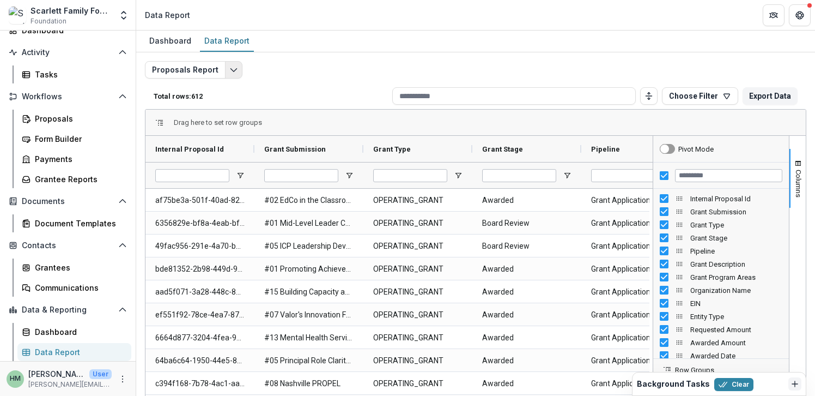
click at [229, 68] on icon "Edit selected report" at bounding box center [233, 69] width 9 height 9
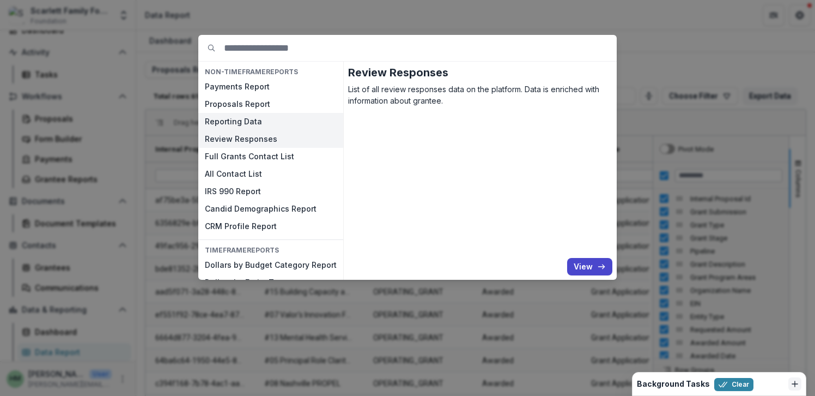
click at [241, 123] on button "Reporting Data" at bounding box center [270, 121] width 145 height 17
click at [583, 266] on button "View" at bounding box center [589, 266] width 45 height 17
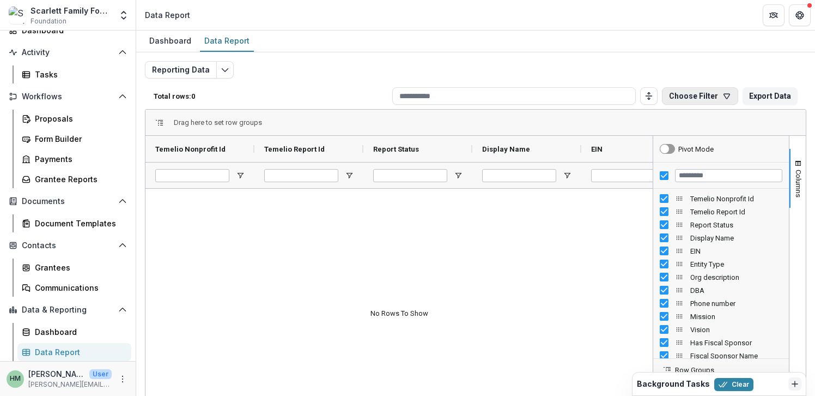
click at [708, 99] on button "Choose Filter" at bounding box center [700, 95] width 76 height 17
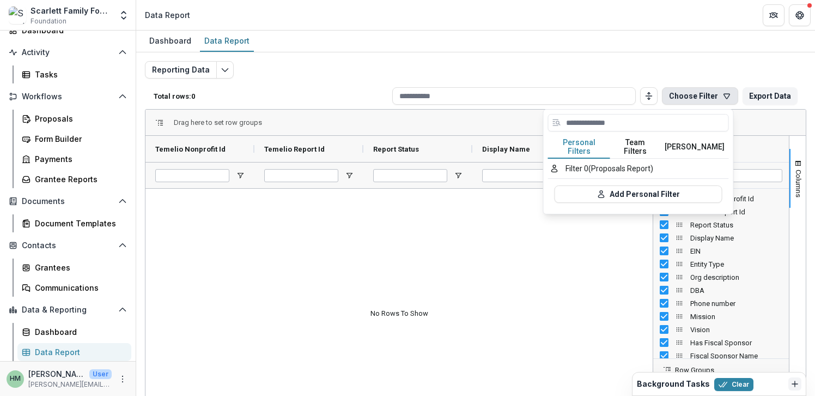
click at [700, 60] on div "Reporting Data Total rows: 0 Choose Filter Personal Filters Team Filters Temeli…" at bounding box center [475, 258] width 679 height 412
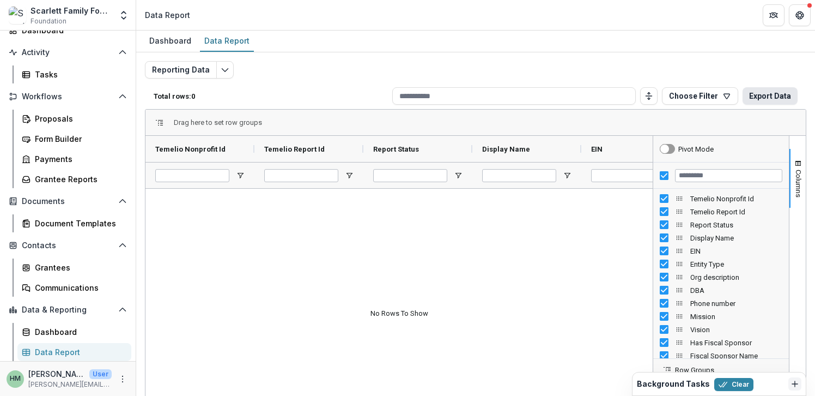
click at [760, 92] on button "Export Data" at bounding box center [770, 95] width 55 height 17
click at [628, 40] on div "Dashboard Data Report" at bounding box center [475, 42] width 679 height 22
click at [453, 96] on input at bounding box center [514, 95] width 244 height 17
type input "**********"
click at [479, 101] on input "**********" at bounding box center [514, 95] width 244 height 17
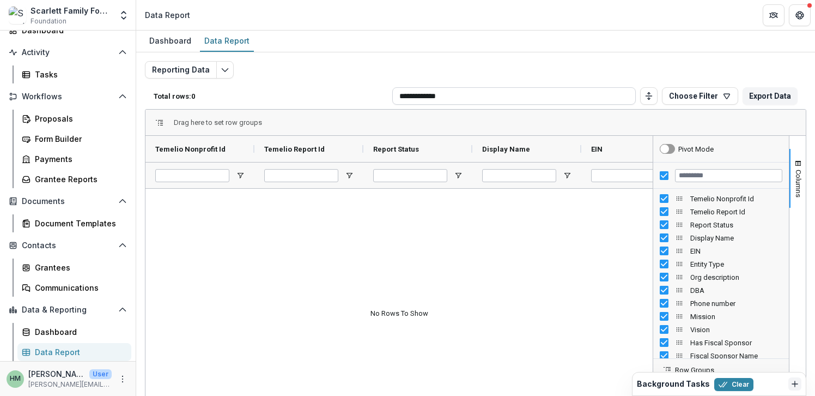
click at [479, 101] on input "**********" at bounding box center [514, 95] width 244 height 17
click at [332, 76] on div "Reporting Data Total rows: 0 Choose Filter Personal Filters Team Filters Temeli…" at bounding box center [476, 262] width 662 height 403
click at [223, 68] on icon "Edit selected report" at bounding box center [225, 69] width 9 height 9
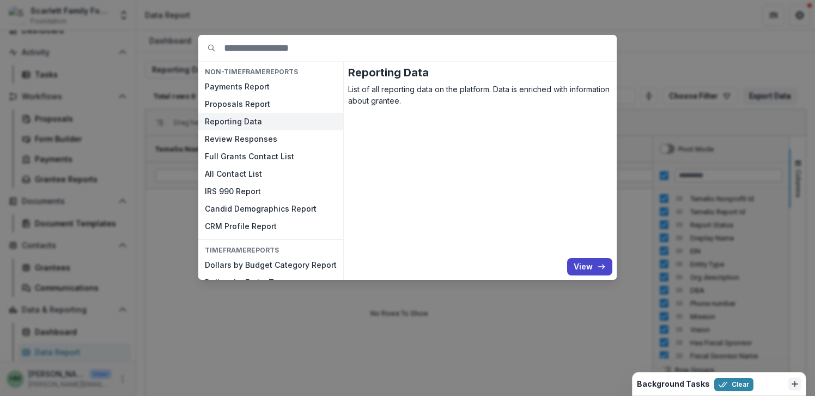
click at [471, 322] on div "NON-TIMEFRAME Reports Payments Report Proposals Report Reporting Data Review Re…" at bounding box center [407, 198] width 815 height 396
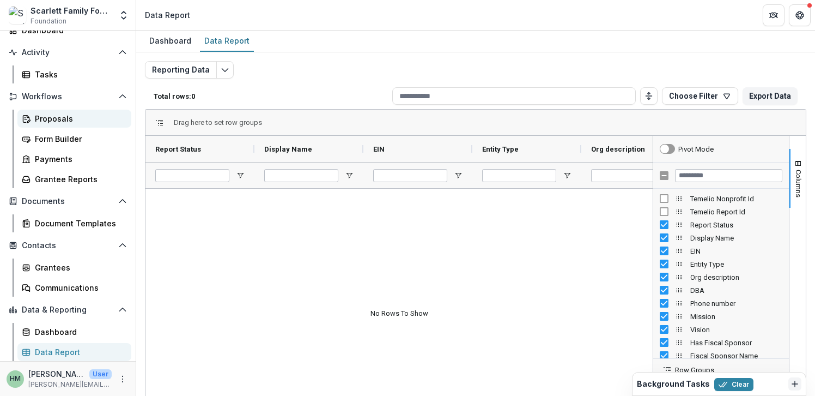
click at [65, 121] on div "Proposals" at bounding box center [79, 118] width 88 height 11
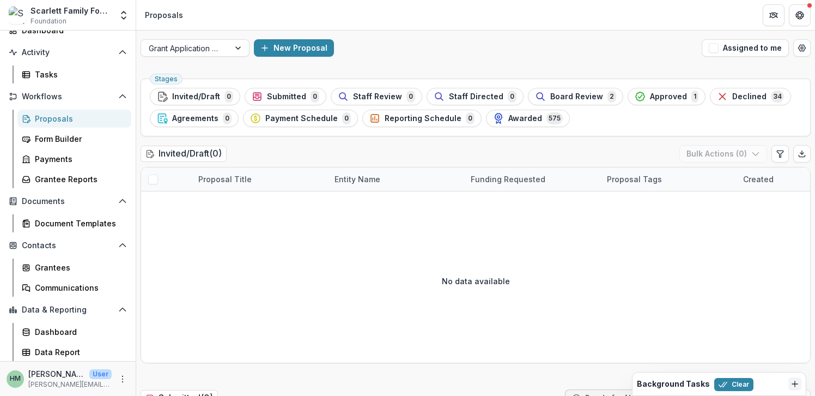
click at [63, 189] on div "Notifications Dashboard Activity Tasks Workflows Proposals Form Builder Payment…" at bounding box center [68, 179] width 136 height 361
click at [67, 183] on div "Grantee Reports" at bounding box center [79, 178] width 88 height 11
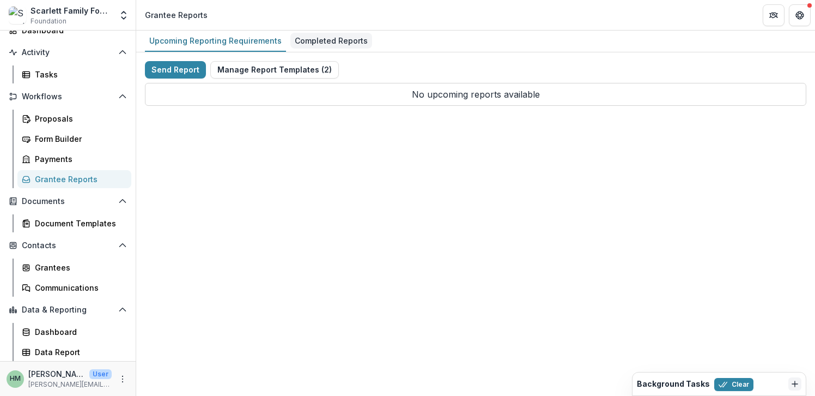
click at [304, 43] on div "Completed Reports" at bounding box center [331, 41] width 82 height 16
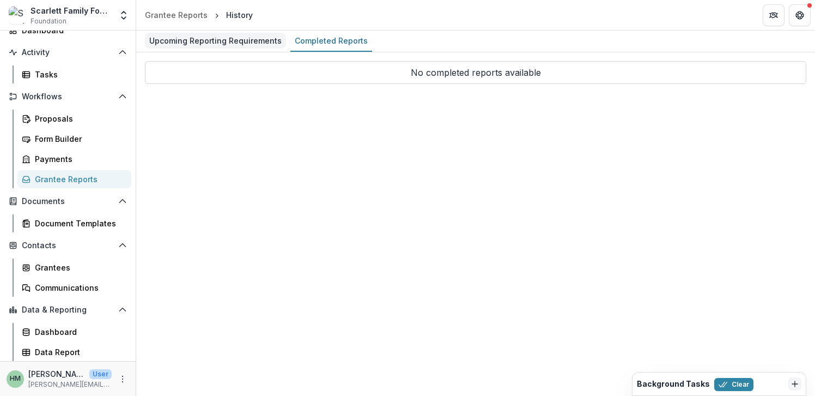
click at [204, 39] on div "Upcoming Reporting Requirements" at bounding box center [215, 41] width 141 height 16
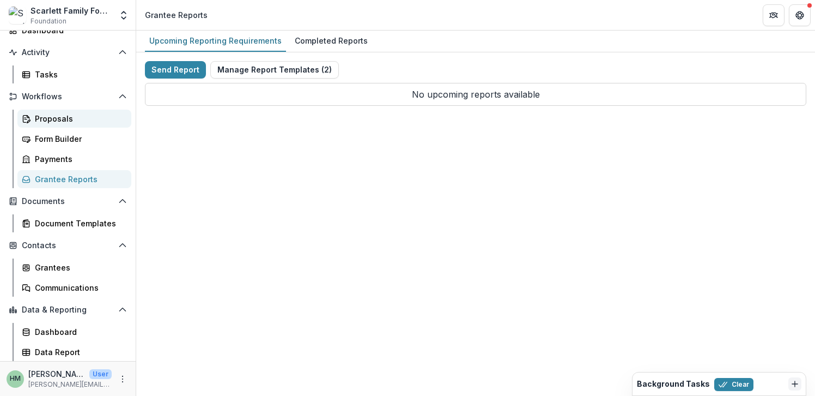
click at [59, 120] on div "Proposals" at bounding box center [79, 118] width 88 height 11
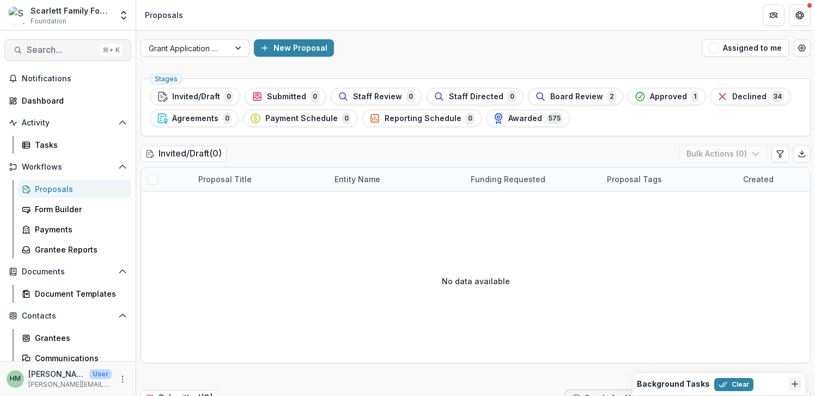
click at [53, 46] on span "Search..." at bounding box center [61, 50] width 69 height 10
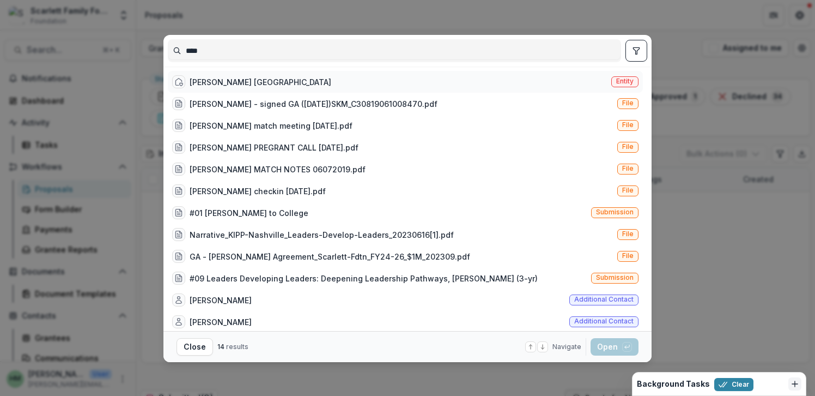
type input "****"
click at [215, 73] on div "KIPP Nashville Entity" at bounding box center [405, 82] width 475 height 22
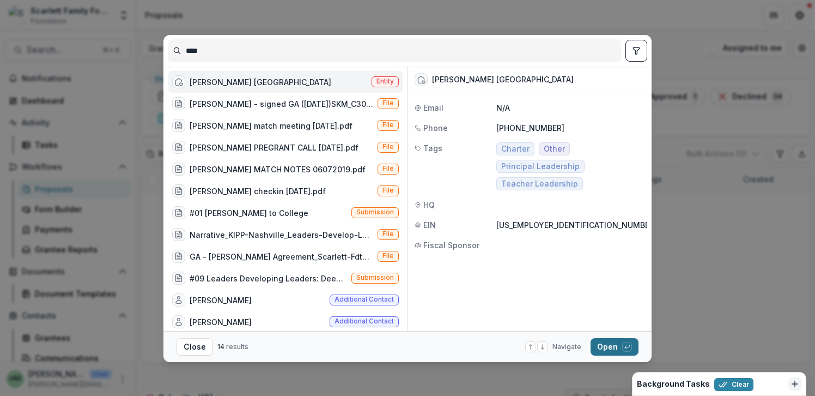
click at [607, 339] on button "Open with enter key" at bounding box center [615, 346] width 48 height 17
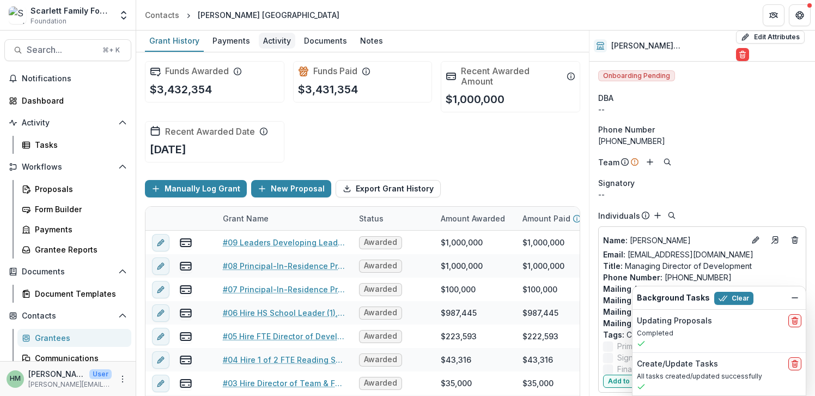
click at [277, 41] on div "Activity" at bounding box center [277, 41] width 37 height 16
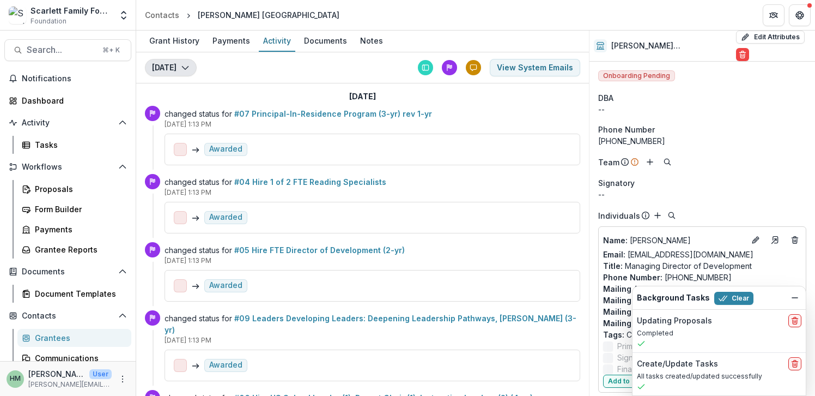
click at [181, 65] on icon "button" at bounding box center [185, 67] width 9 height 9
click at [186, 111] on button "August 1, 2025" at bounding box center [206, 110] width 117 height 18
click at [795, 300] on icon "Dismiss" at bounding box center [795, 297] width 9 height 9
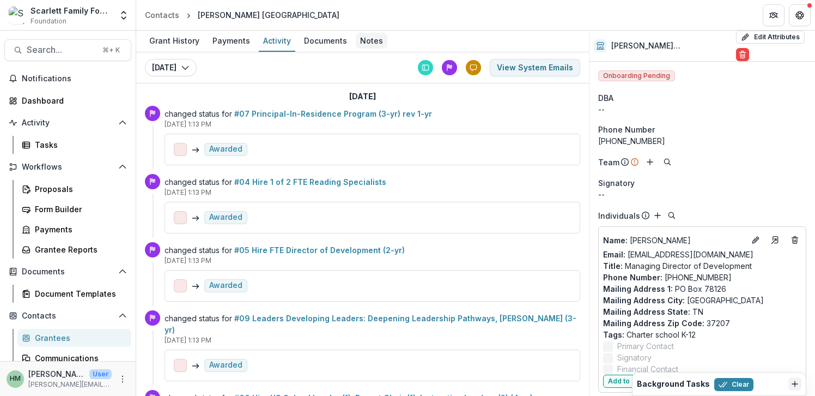
click at [369, 38] on div "Notes" at bounding box center [372, 41] width 32 height 16
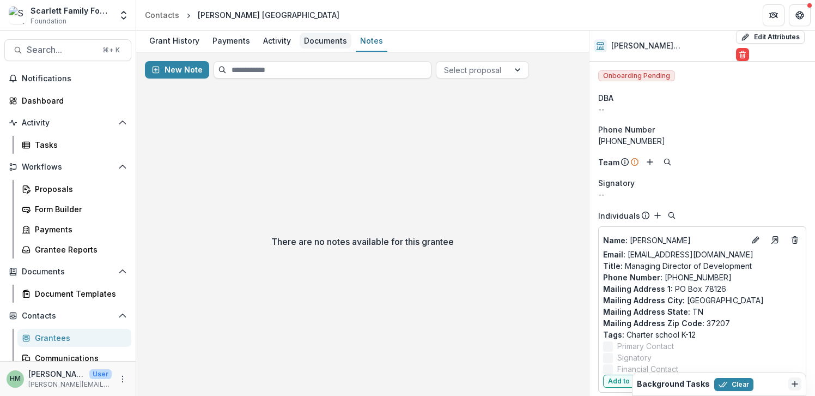
click at [319, 41] on div "Documents" at bounding box center [326, 41] width 52 height 16
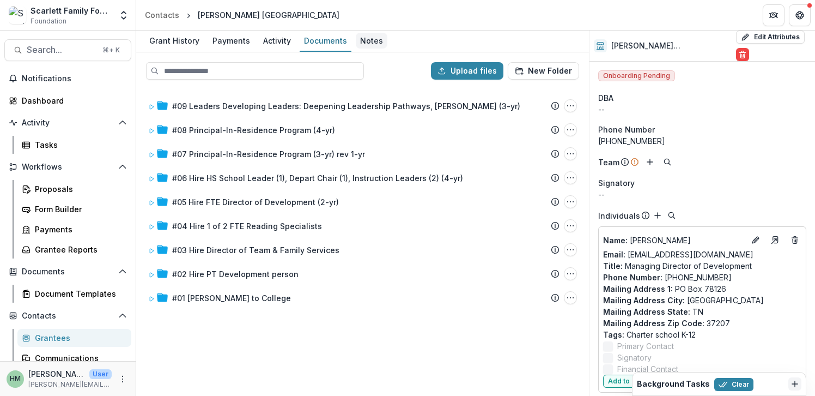
click at [359, 45] on div "Notes" at bounding box center [372, 41] width 32 height 16
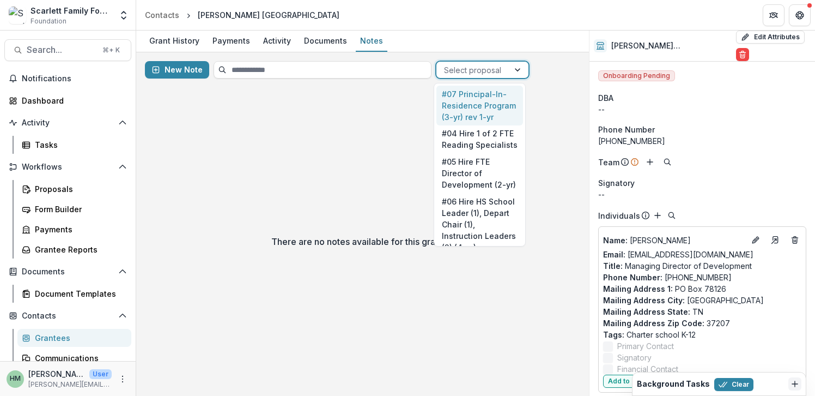
click at [453, 66] on div at bounding box center [472, 70] width 57 height 14
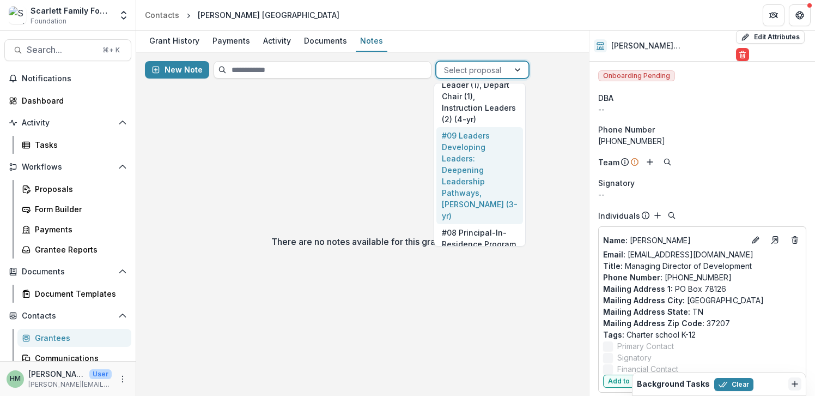
scroll to position [146, 0]
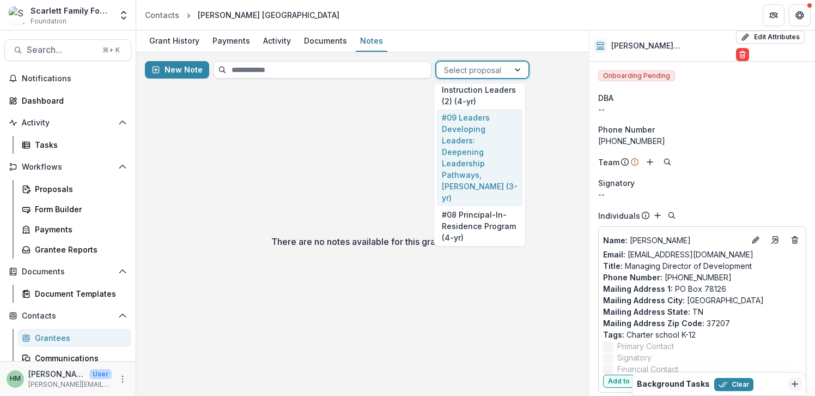
click at [465, 153] on div "#09 Leaders Developing Leaders: Deepening Leadership Pathways, KIPP Nash (3-yr)" at bounding box center [480, 157] width 87 height 97
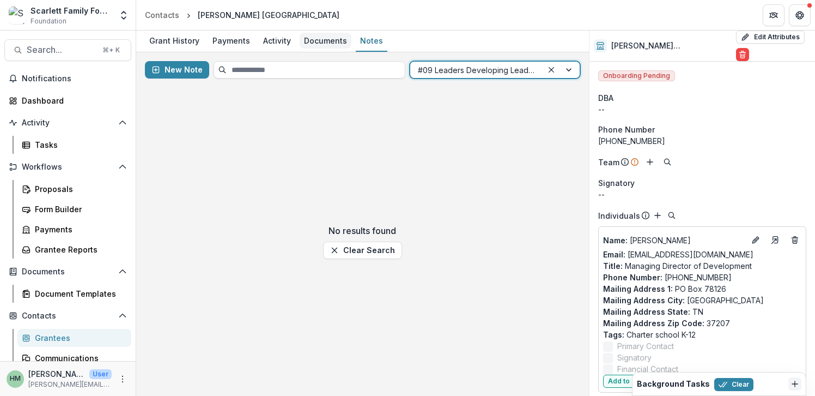
click at [317, 31] on link "Documents" at bounding box center [326, 41] width 52 height 21
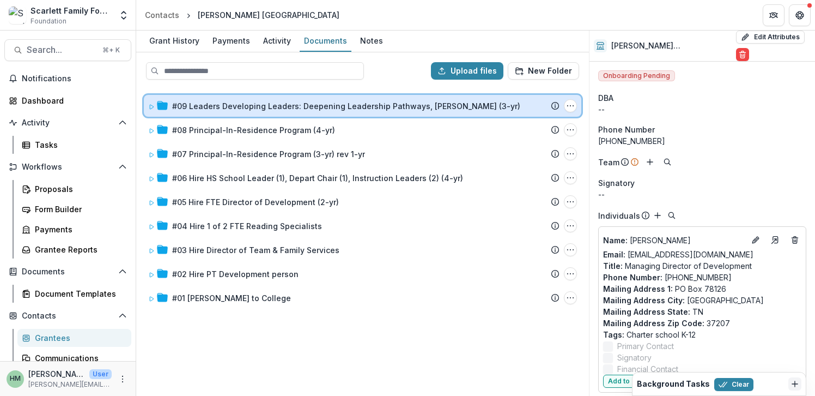
click at [153, 107] on icon at bounding box center [151, 107] width 7 height 7
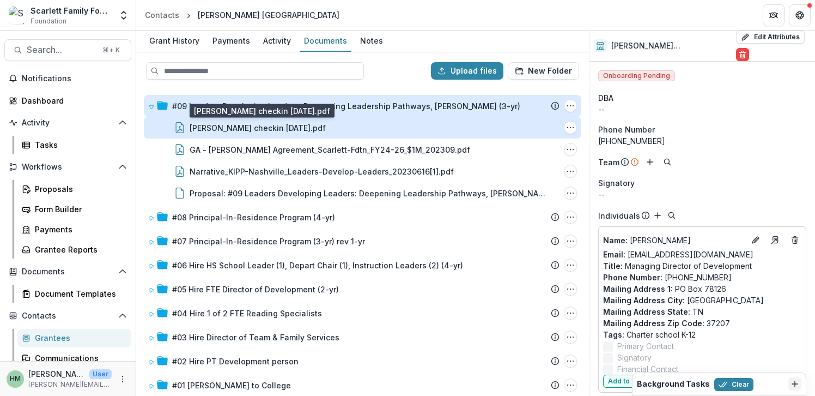
click at [255, 130] on div "kipp checkin 7-18-25.pdf" at bounding box center [258, 127] width 136 height 11
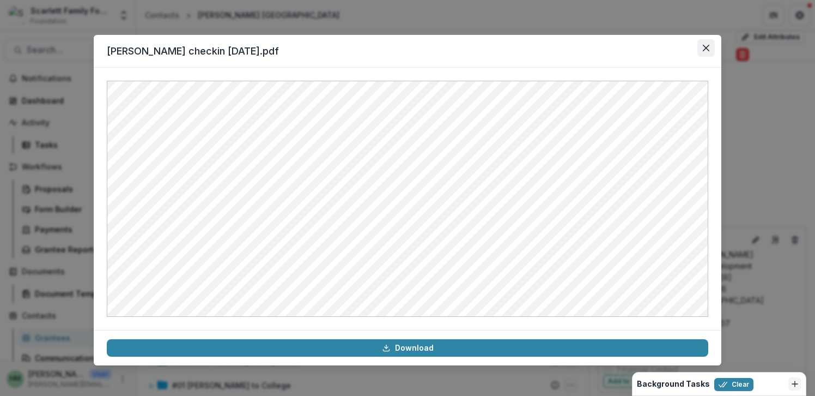
click at [709, 49] on icon "Close" at bounding box center [706, 48] width 7 height 7
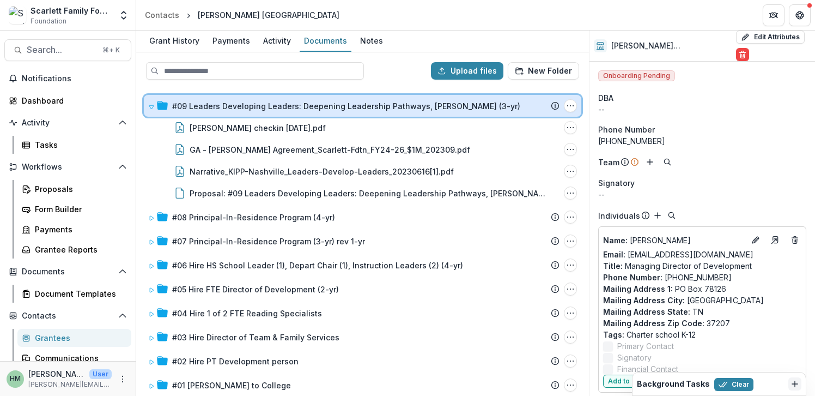
click at [152, 106] on icon at bounding box center [151, 107] width 7 height 7
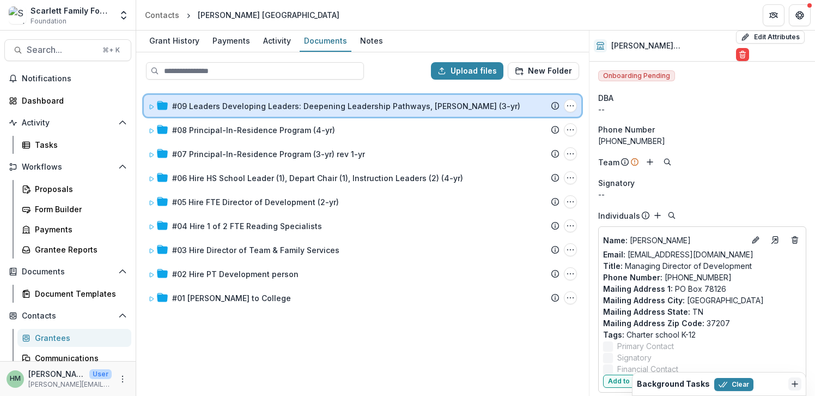
click at [152, 105] on icon at bounding box center [152, 107] width 4 height 4
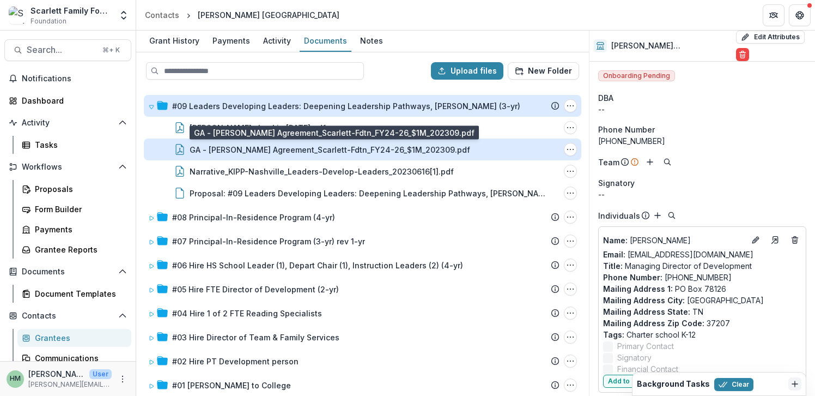
click at [221, 148] on div "GA - KIPP Agreement_Scarlett-Fdtn_FY24-26_$1M_202309.pdf" at bounding box center [330, 149] width 281 height 11
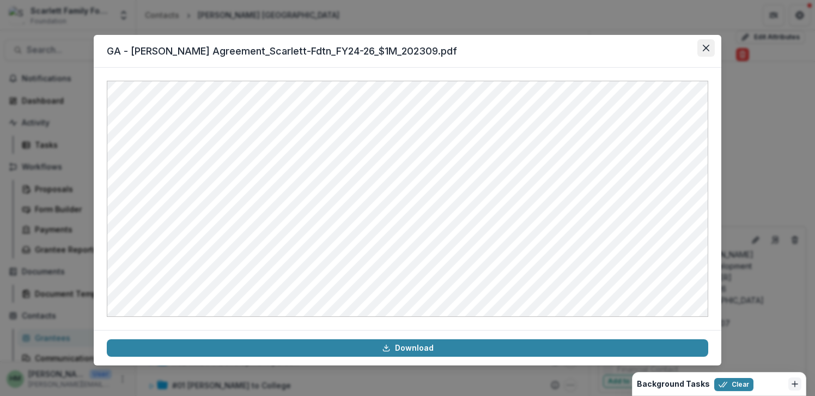
click at [708, 51] on icon "Close" at bounding box center [706, 48] width 7 height 7
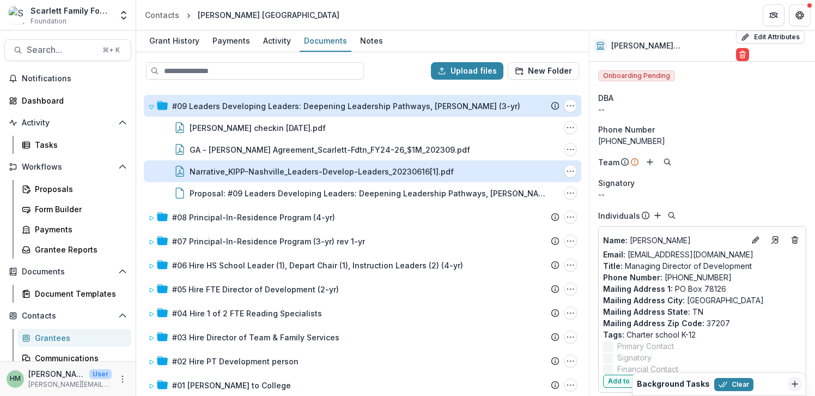
click at [251, 171] on div "Narrative_KIPP-Nashville_Leaders-Develop-Leaders_20230616[1].pdf" at bounding box center [322, 171] width 264 height 11
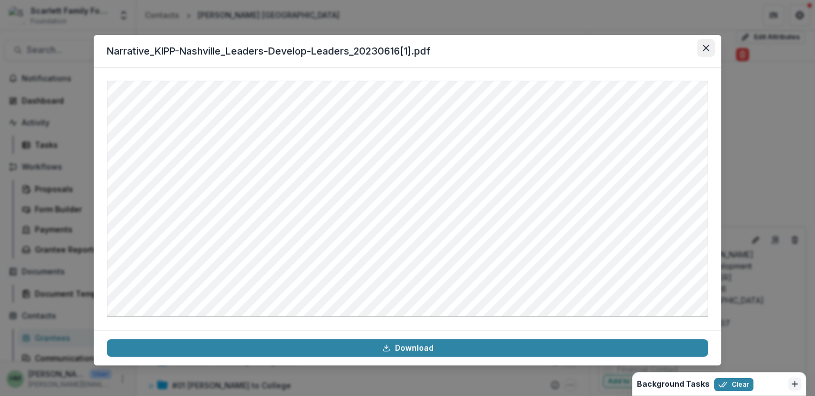
click at [705, 53] on button "Close" at bounding box center [706, 47] width 17 height 17
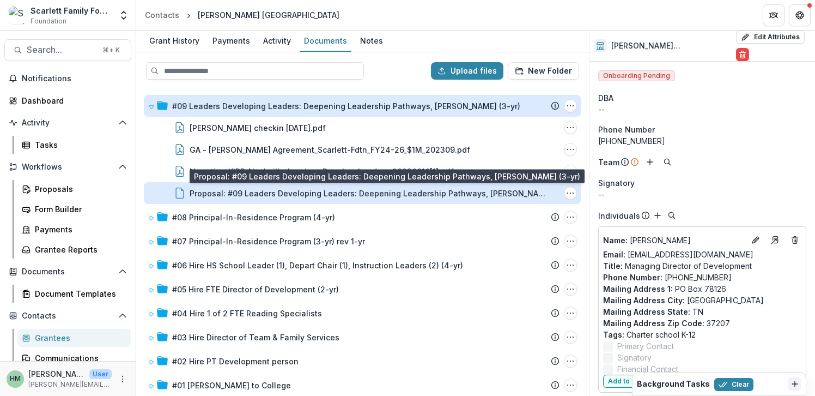
click at [328, 195] on div "Proposal: #09 Leaders Developing Leaders: Deepening Leadership Pathways, KIPP N…" at bounding box center [370, 192] width 360 height 11
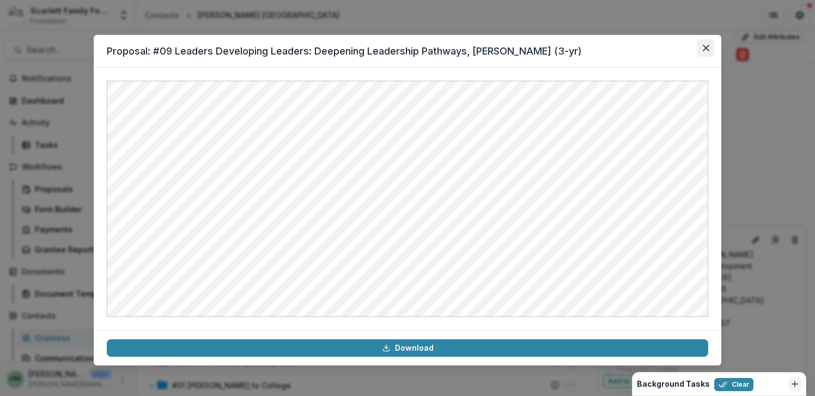
click at [703, 51] on button "Close" at bounding box center [706, 47] width 17 height 17
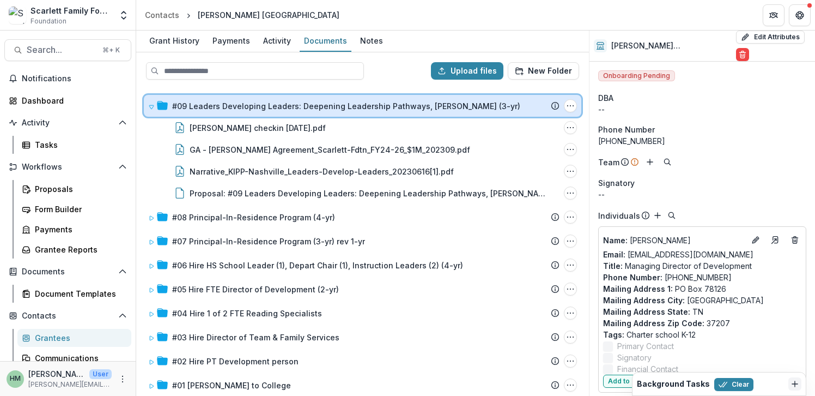
click at [153, 105] on icon at bounding box center [151, 107] width 4 height 4
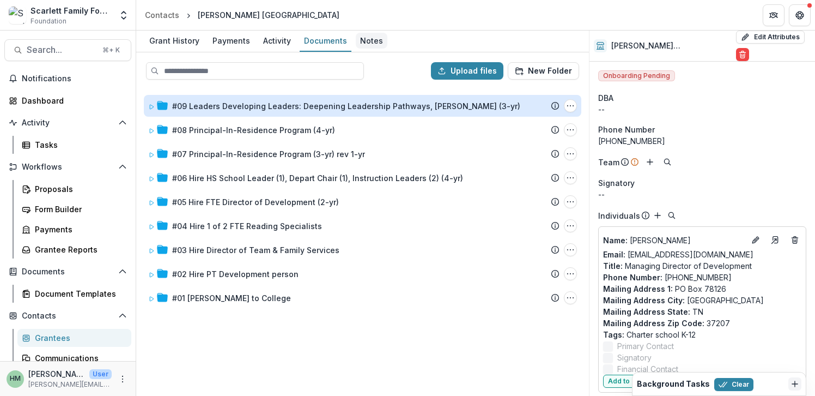
click at [359, 42] on div "Notes" at bounding box center [372, 41] width 32 height 16
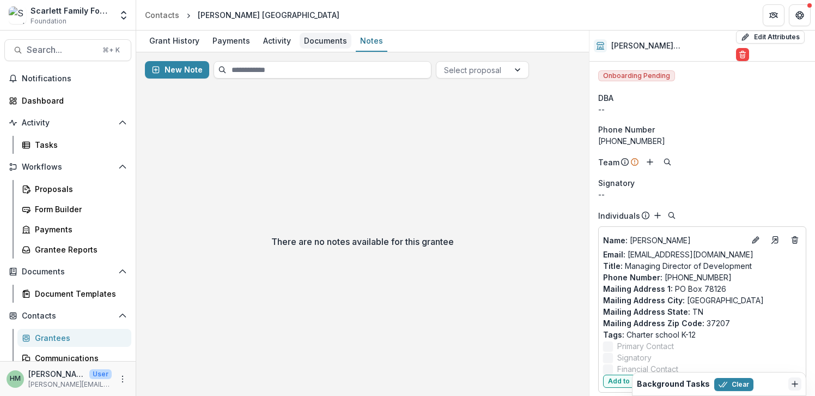
click at [307, 46] on div "Documents" at bounding box center [326, 41] width 52 height 16
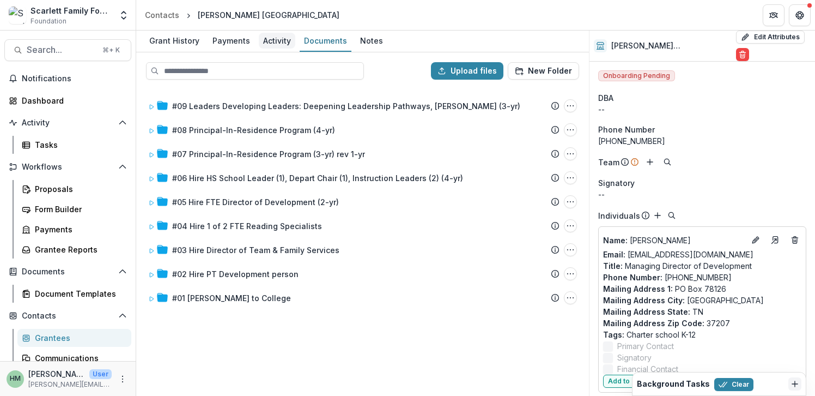
click at [271, 40] on div "Activity" at bounding box center [277, 41] width 37 height 16
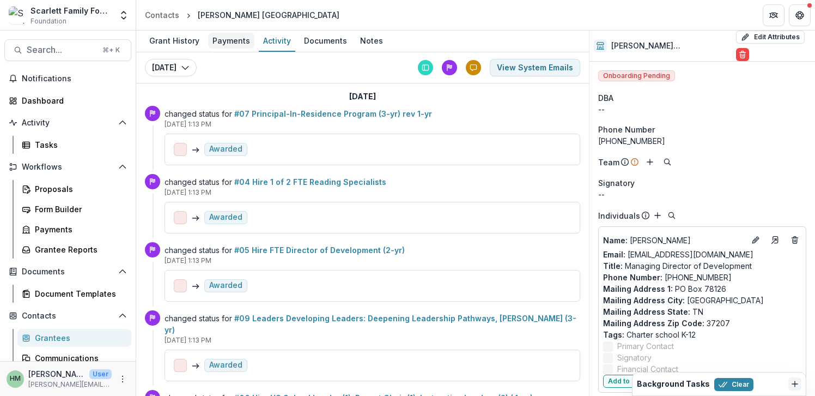
click at [235, 46] on div "Payments" at bounding box center [231, 41] width 46 height 16
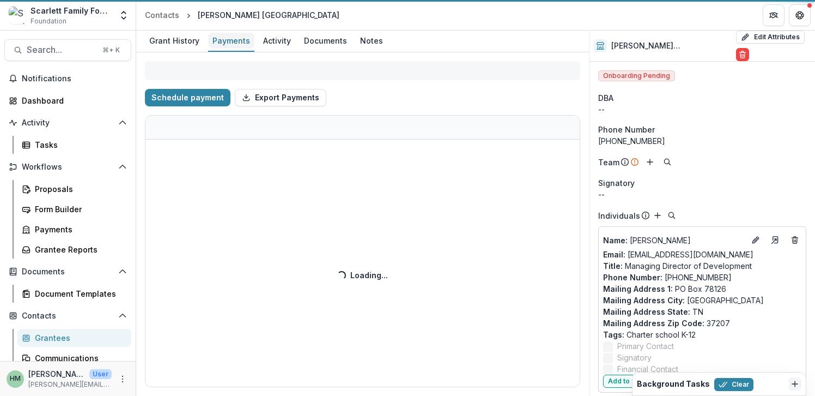
select select "****"
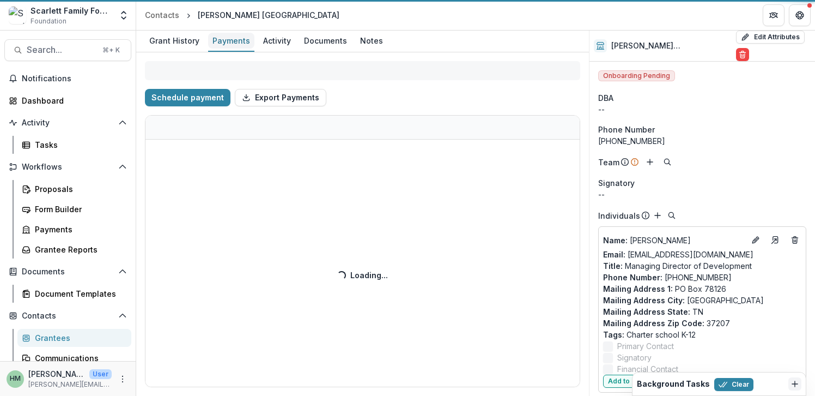
select select "****"
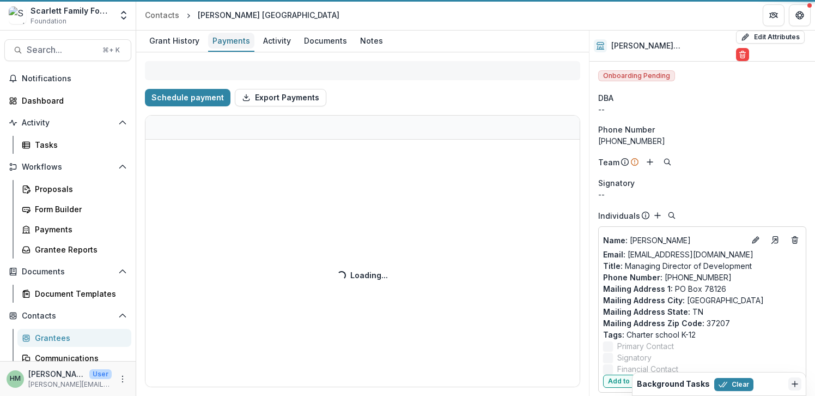
select select "****"
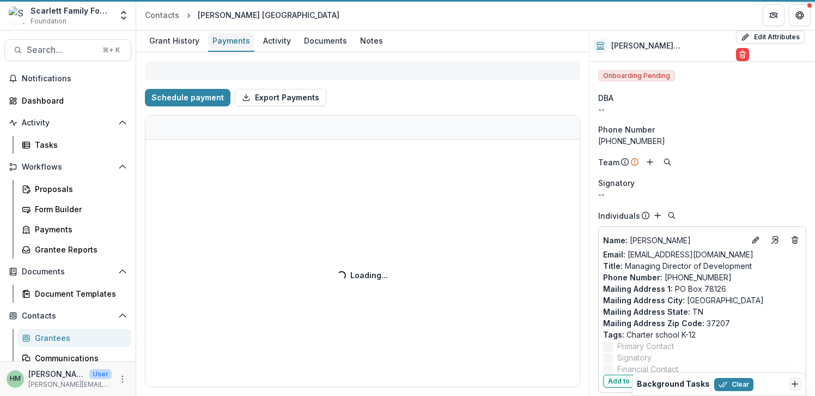
select select "****"
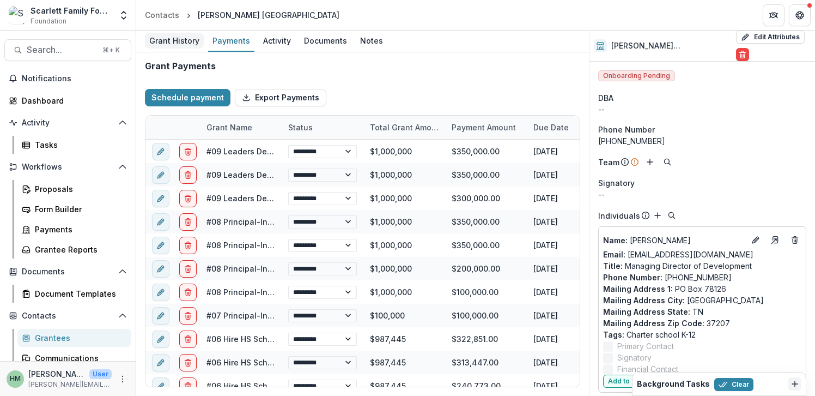
click at [181, 47] on div "Grant History" at bounding box center [174, 41] width 59 height 16
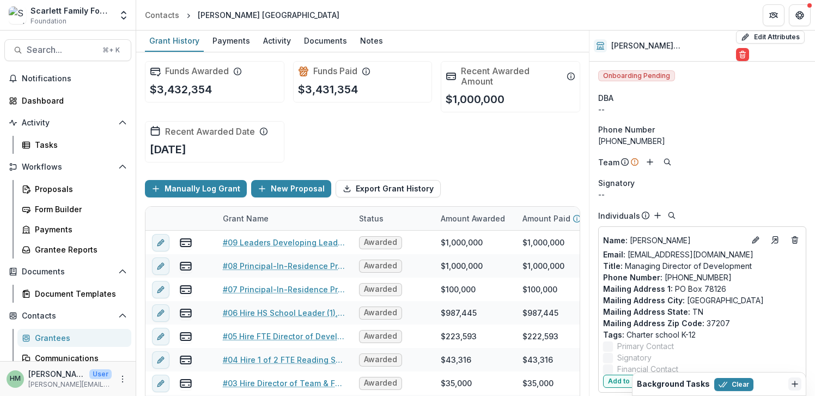
scroll to position [52, 0]
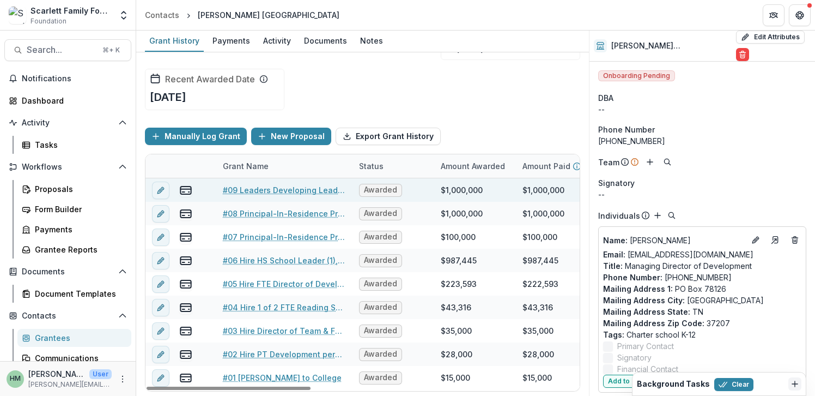
click at [249, 191] on link "#09 Leaders Developing Leaders: Deepening Leadership Pathways, KIPP Nash (3-yr)" at bounding box center [284, 189] width 123 height 11
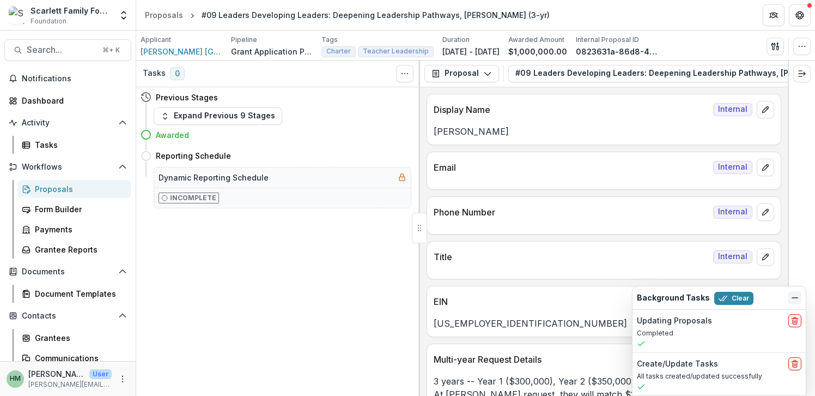
click at [793, 296] on icon "Dismiss" at bounding box center [795, 297] width 9 height 9
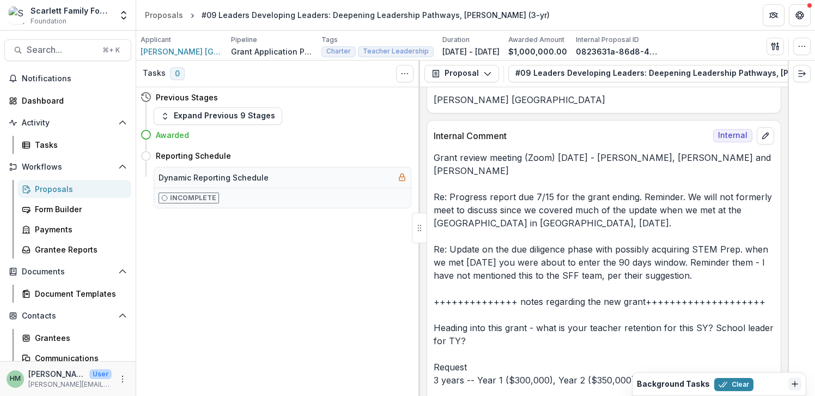
scroll to position [736, 0]
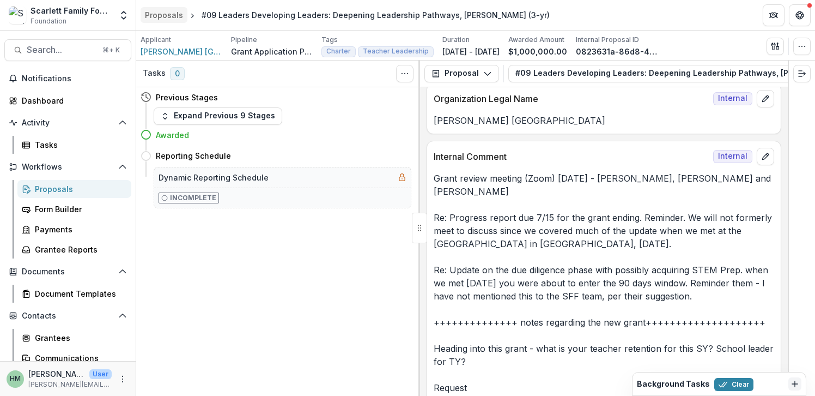
click at [166, 14] on div "Proposals" at bounding box center [164, 14] width 38 height 11
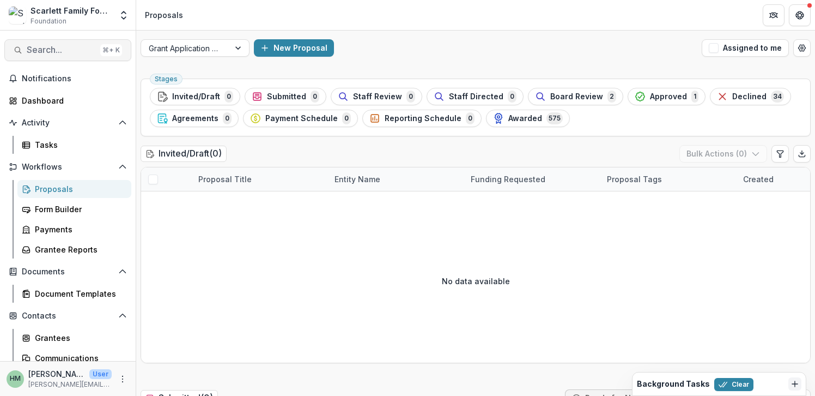
click at [46, 46] on span "Search..." at bounding box center [61, 50] width 69 height 10
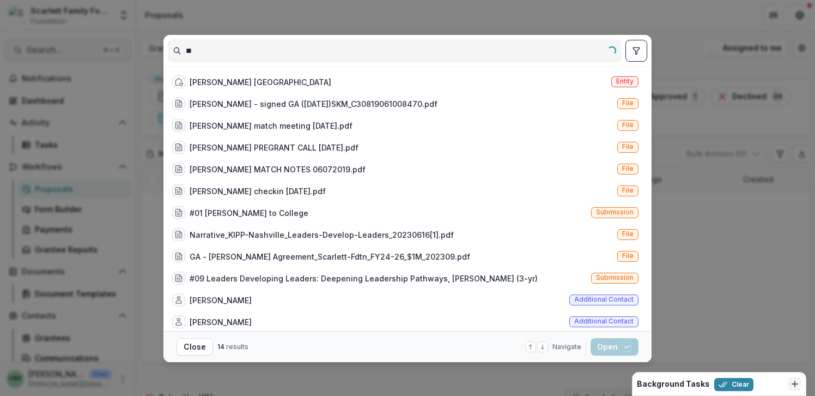
type input "*"
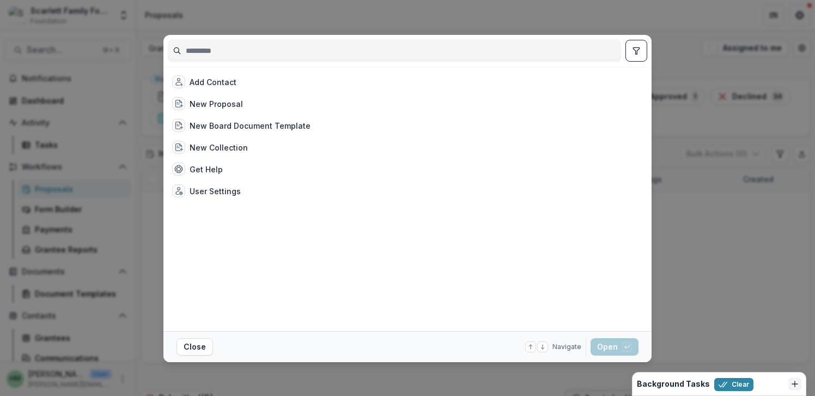
click at [119, 68] on div "Add Contact New Proposal New Board Document Template New Collection Get Help Us…" at bounding box center [407, 198] width 815 height 396
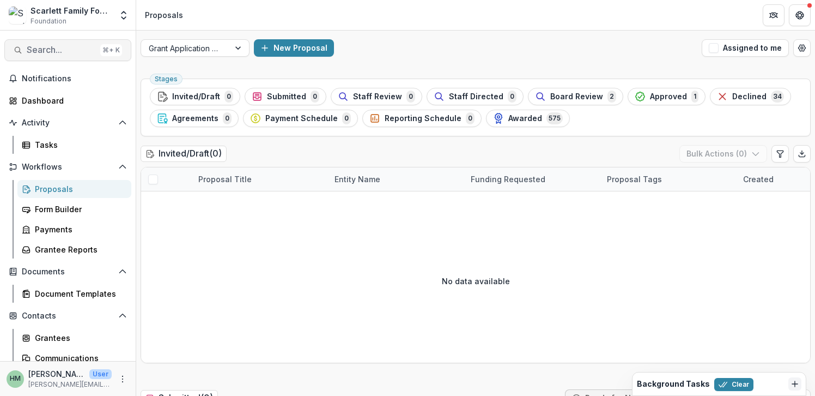
click at [64, 53] on span "Search..." at bounding box center [61, 50] width 69 height 10
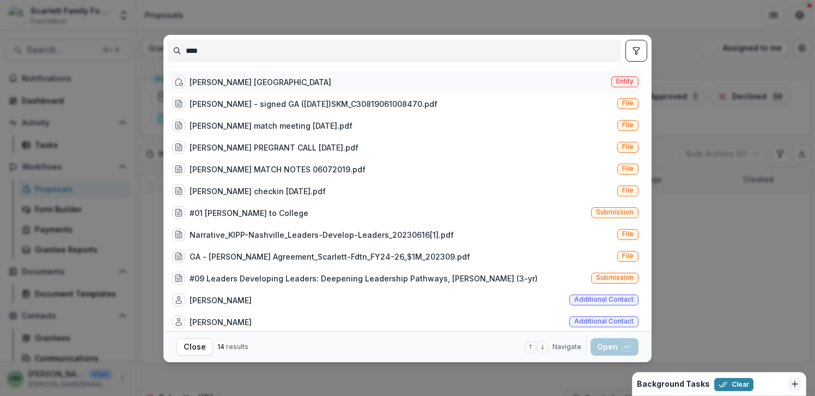
type input "****"
click at [215, 74] on div "KIPP Nashville Entity" at bounding box center [405, 82] width 475 height 22
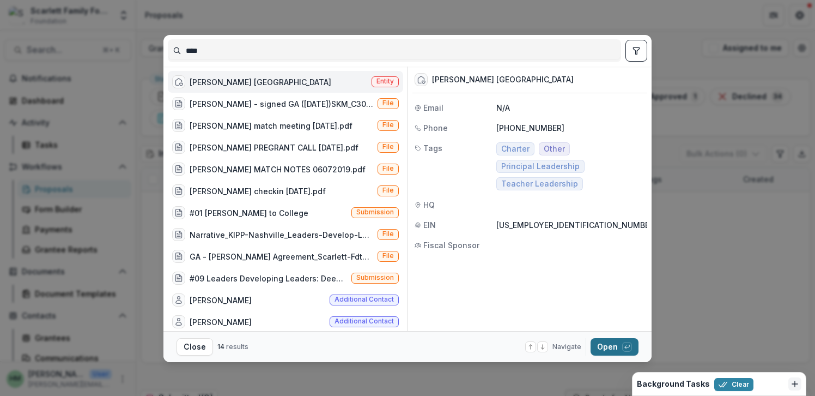
click at [613, 353] on button "Open with enter key" at bounding box center [615, 346] width 48 height 17
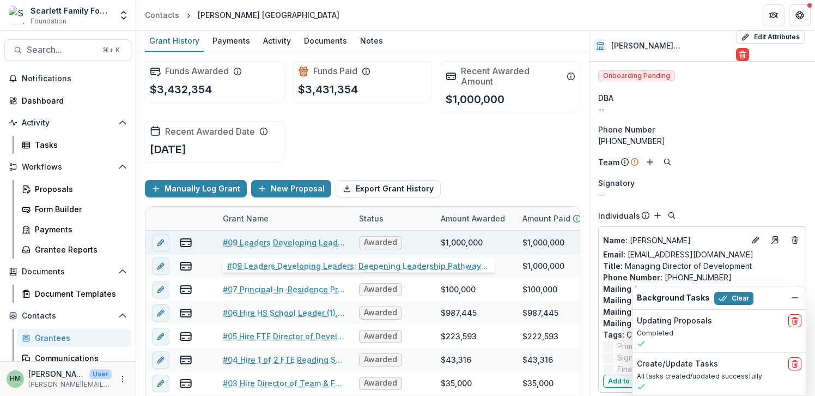
click at [274, 243] on link "#09 Leaders Developing Leaders: Deepening Leadership Pathways, KIPP Nash (3-yr)" at bounding box center [284, 242] width 123 height 11
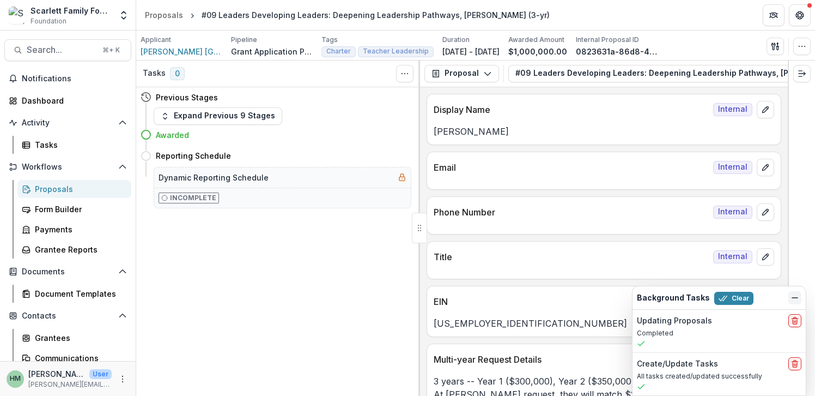
click at [797, 298] on line "Dismiss" at bounding box center [794, 298] width 5 height 0
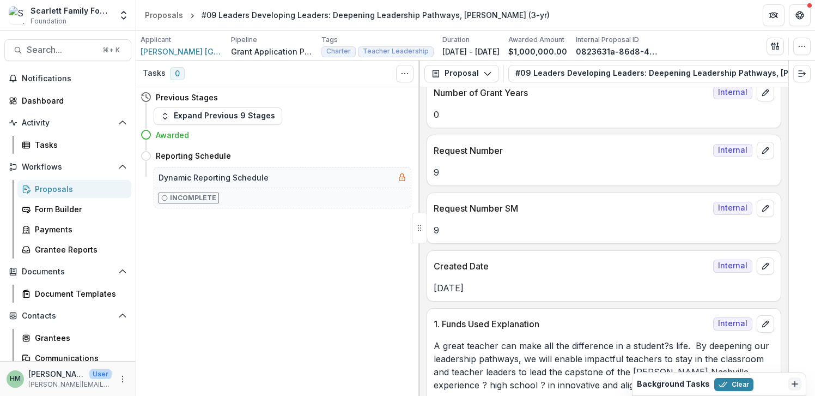
scroll to position [5927, 0]
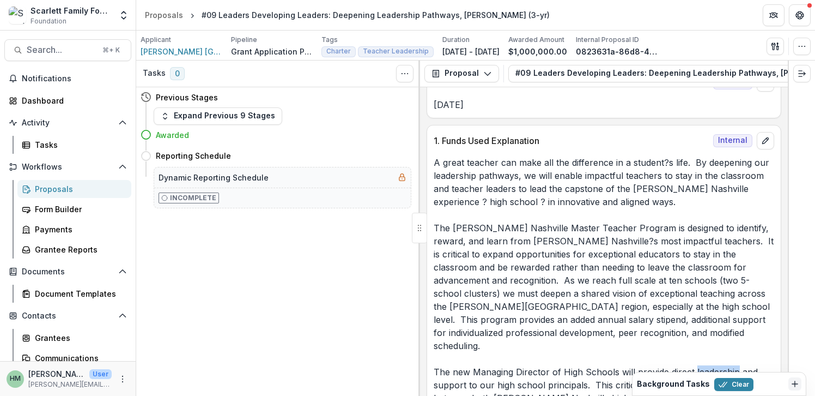
click at [521, 203] on p "A great teacher can make all the difference in a student?s life. By deepening o…" at bounding box center [604, 306] width 341 height 301
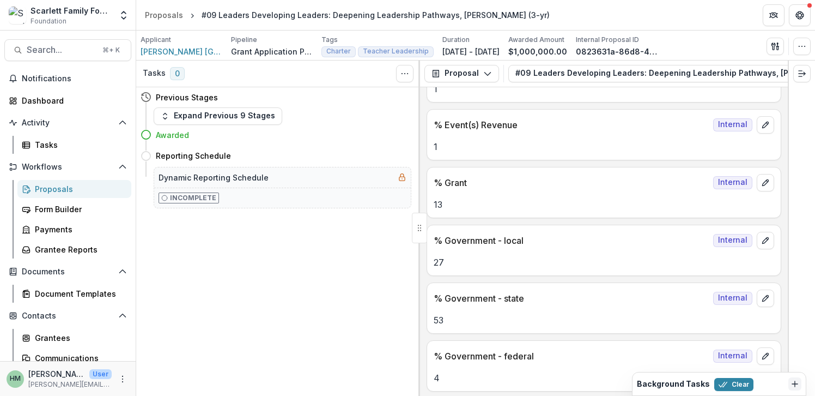
scroll to position [8764, 0]
click at [123, 16] on icon "Open entity switcher" at bounding box center [123, 15] width 11 height 11
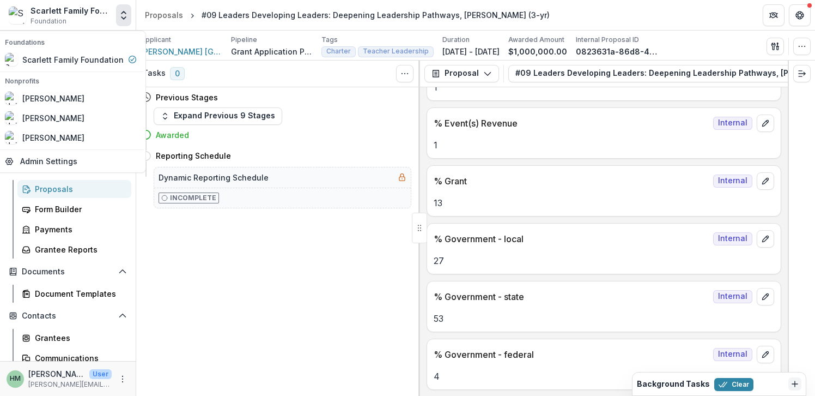
click at [126, 14] on polyline "Open entity switcher" at bounding box center [124, 12] width 4 height 2
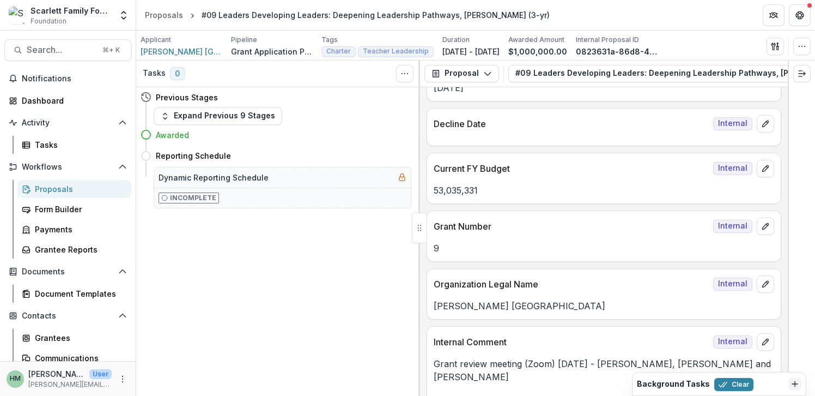
scroll to position [0, 0]
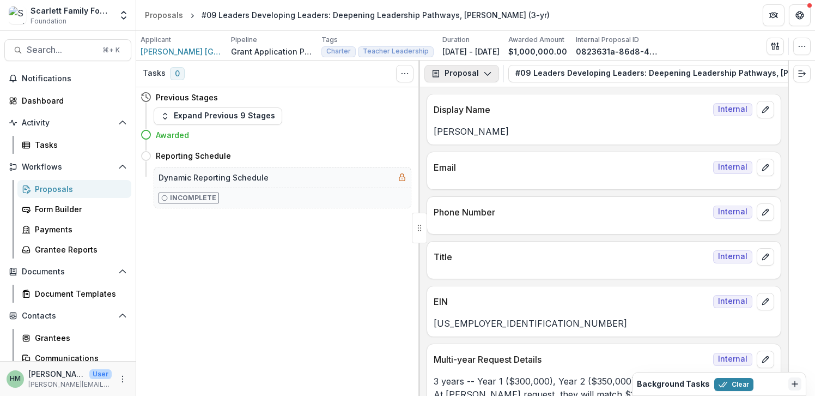
click at [483, 66] on button "Proposal" at bounding box center [462, 73] width 75 height 17
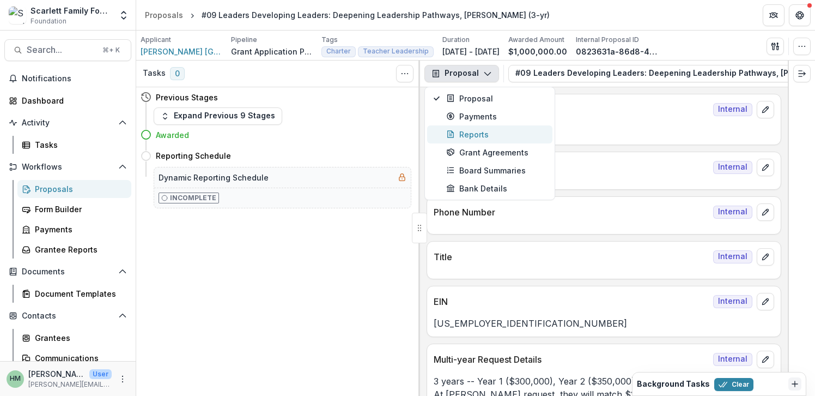
click at [476, 131] on div "Reports" at bounding box center [496, 134] width 100 height 11
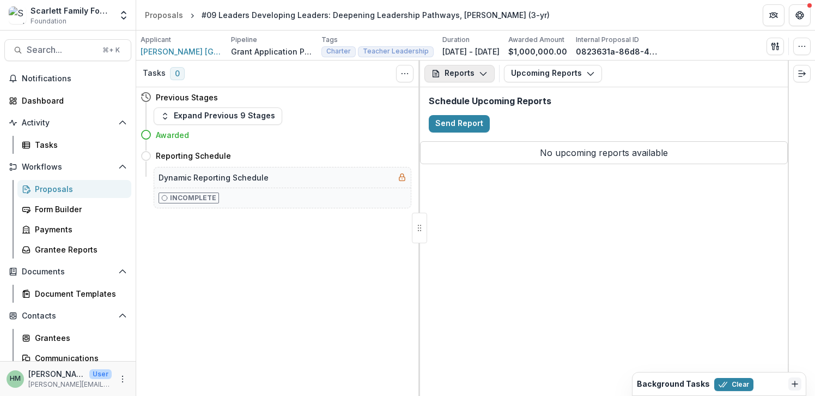
click at [470, 77] on button "Reports" at bounding box center [460, 73] width 70 height 17
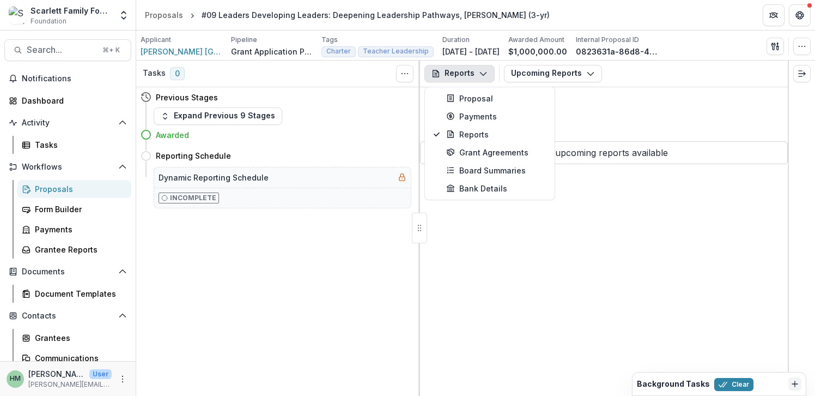
click at [518, 296] on div "Reports Proposal Payments Reports Grant Agreements Board Summaries Bank Details…" at bounding box center [604, 227] width 368 height 335
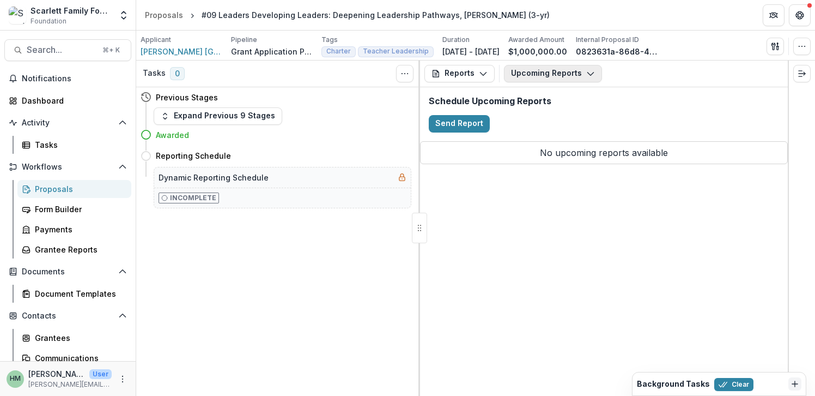
click at [556, 76] on button "Upcoming Reports" at bounding box center [553, 73] width 98 height 17
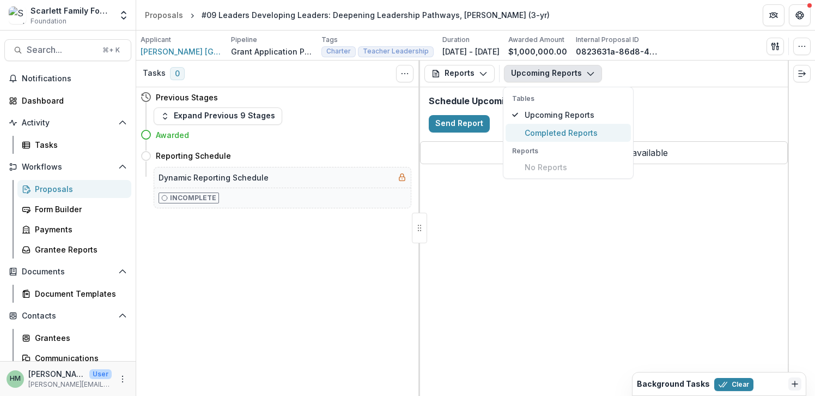
click at [555, 129] on span "Completed Reports" at bounding box center [575, 132] width 100 height 11
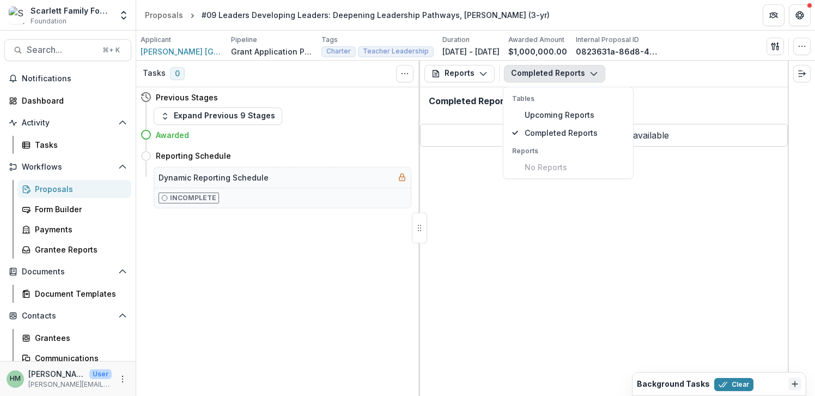
click at [554, 267] on div "Reports Proposal Payments Reports Grant Agreements Board Summaries Bank Details…" at bounding box center [604, 227] width 368 height 335
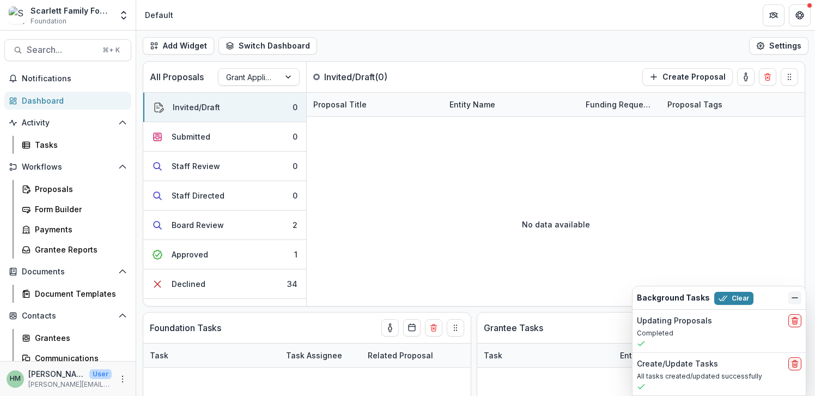
click at [795, 296] on icon "Dismiss" at bounding box center [795, 297] width 9 height 9
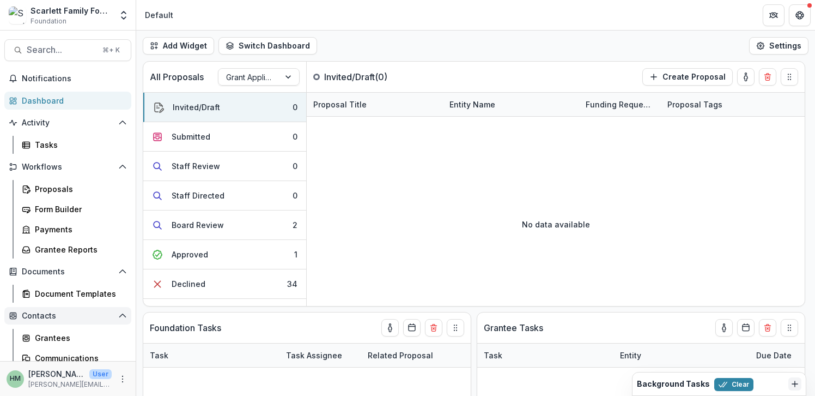
scroll to position [70, 0]
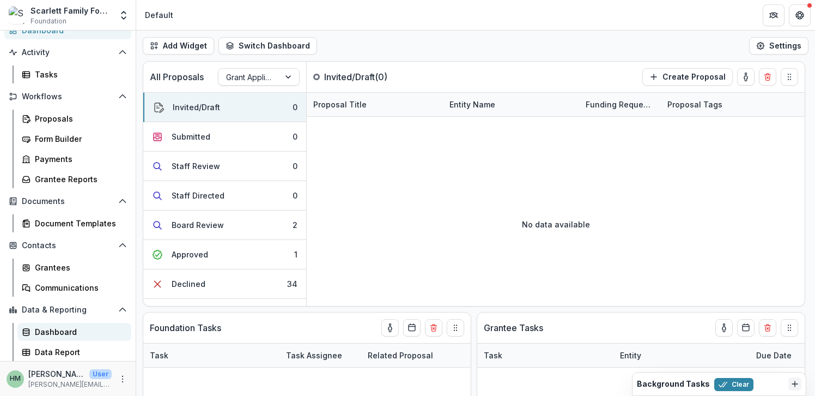
click at [48, 331] on div "Dashboard" at bounding box center [79, 331] width 88 height 11
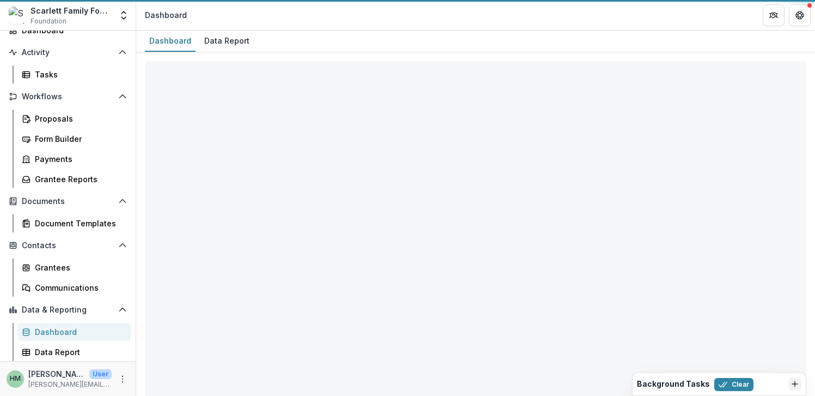
select select "**********"
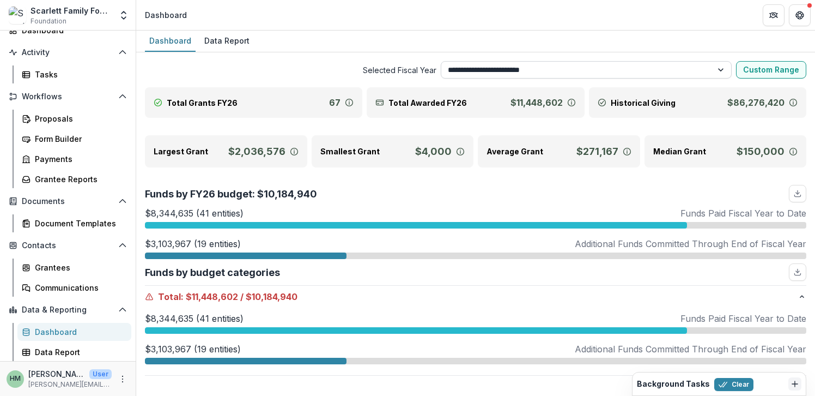
click at [510, 70] on select "**********" at bounding box center [587, 69] width 292 height 17
click at [225, 41] on div "Data Report" at bounding box center [227, 41] width 54 height 16
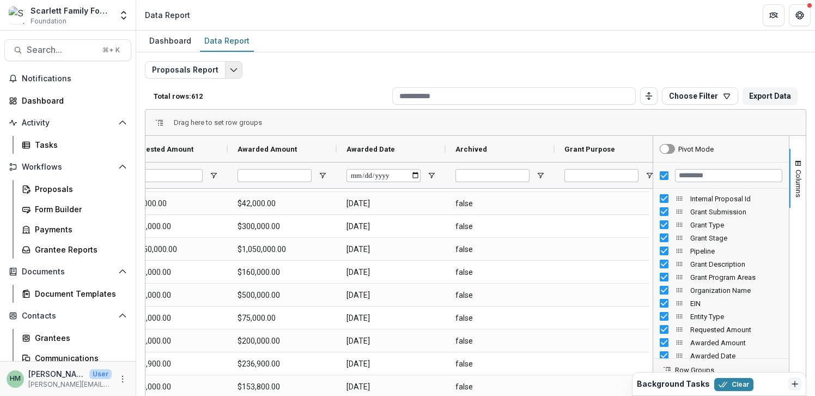
click at [234, 66] on icon "Edit selected report" at bounding box center [233, 69] width 9 height 9
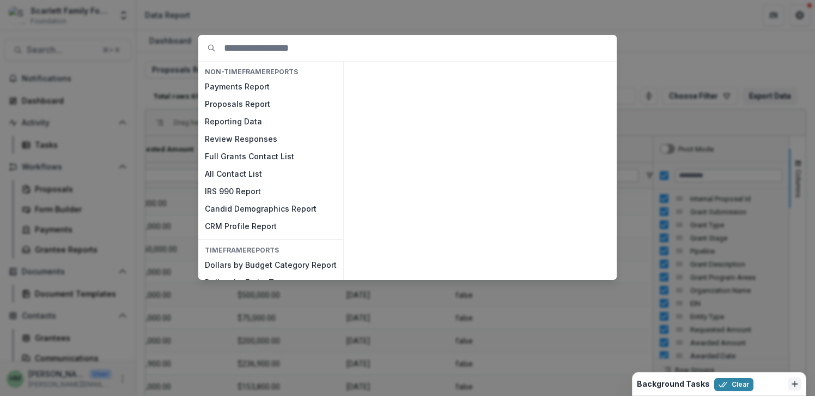
click at [252, 27] on div "NON-TIMEFRAME Reports Payments Report Proposals Report Reporting Data Review Re…" at bounding box center [407, 198] width 815 height 396
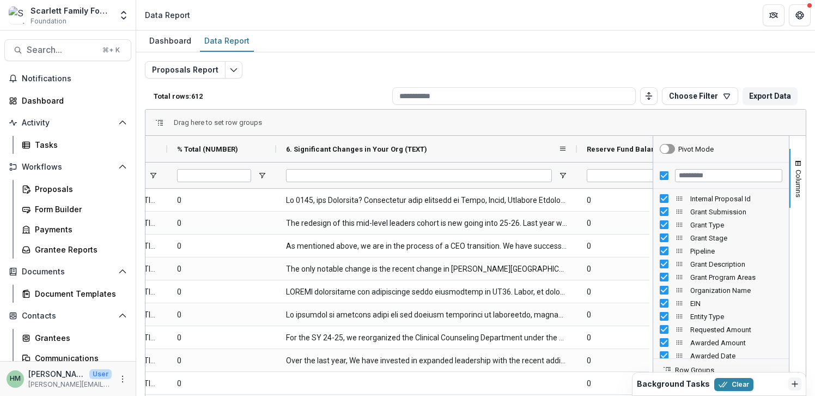
drag, startPoint x: 383, startPoint y: 147, endPoint x: 585, endPoint y: 146, distance: 201.6
click at [579, 146] on div at bounding box center [577, 149] width 4 height 26
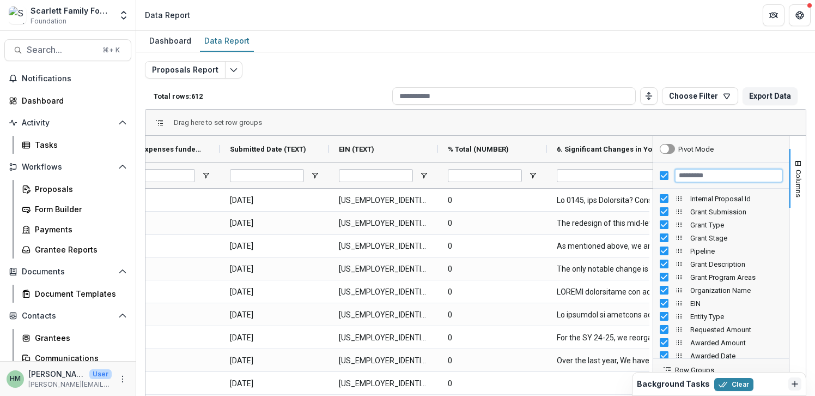
click at [688, 172] on input "Filter Columns Input" at bounding box center [728, 175] width 107 height 13
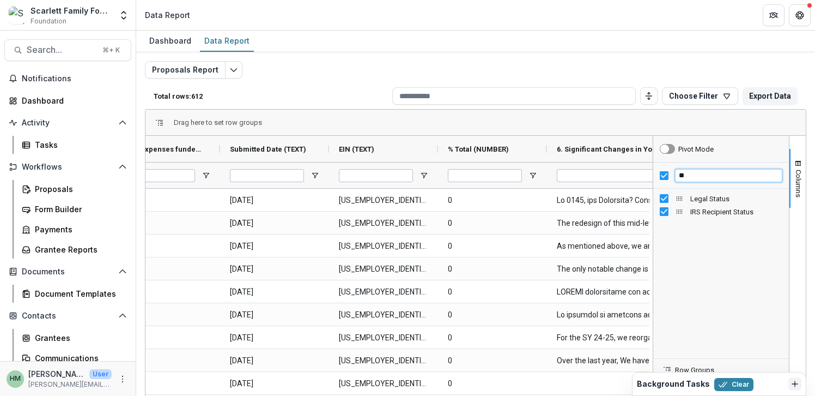
type input "*"
